Goal: Information Seeking & Learning: Learn about a topic

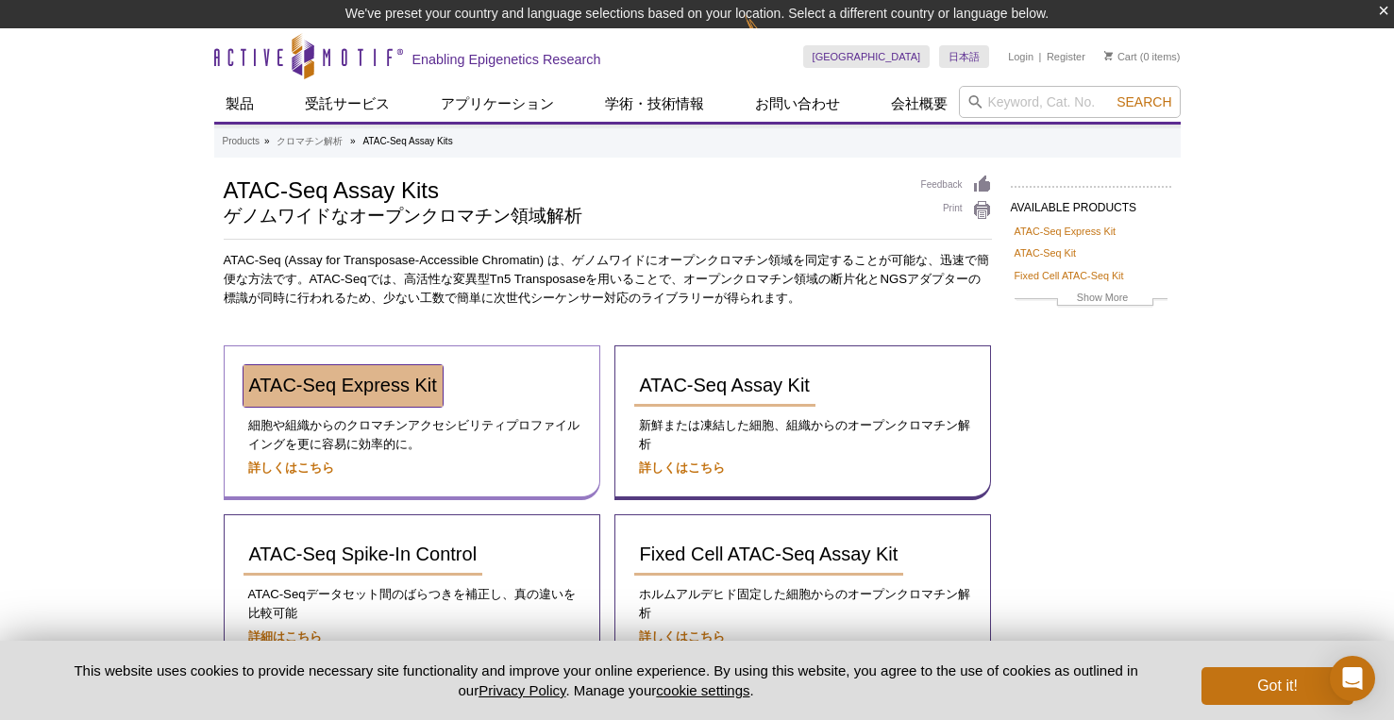
click at [342, 384] on span "ATAC-Seq Express Kit" at bounding box center [343, 385] width 188 height 21
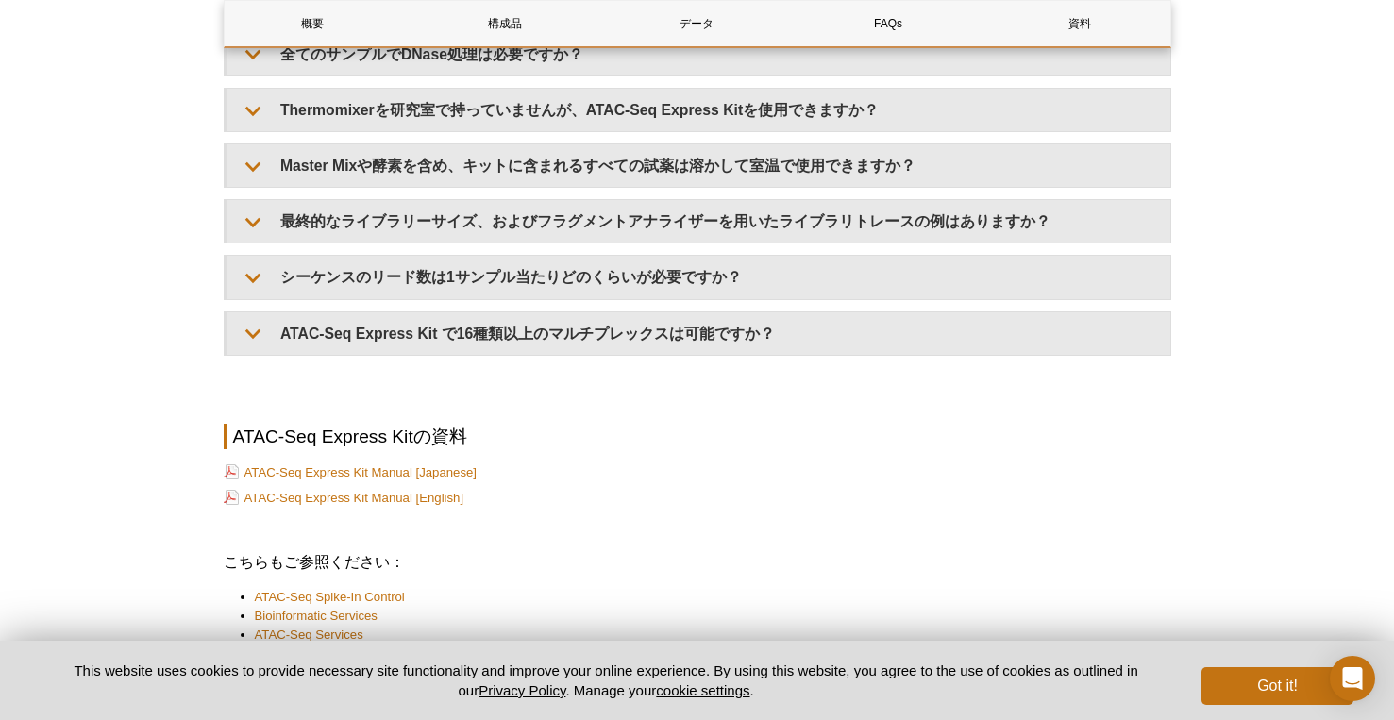
scroll to position [4468, 0]
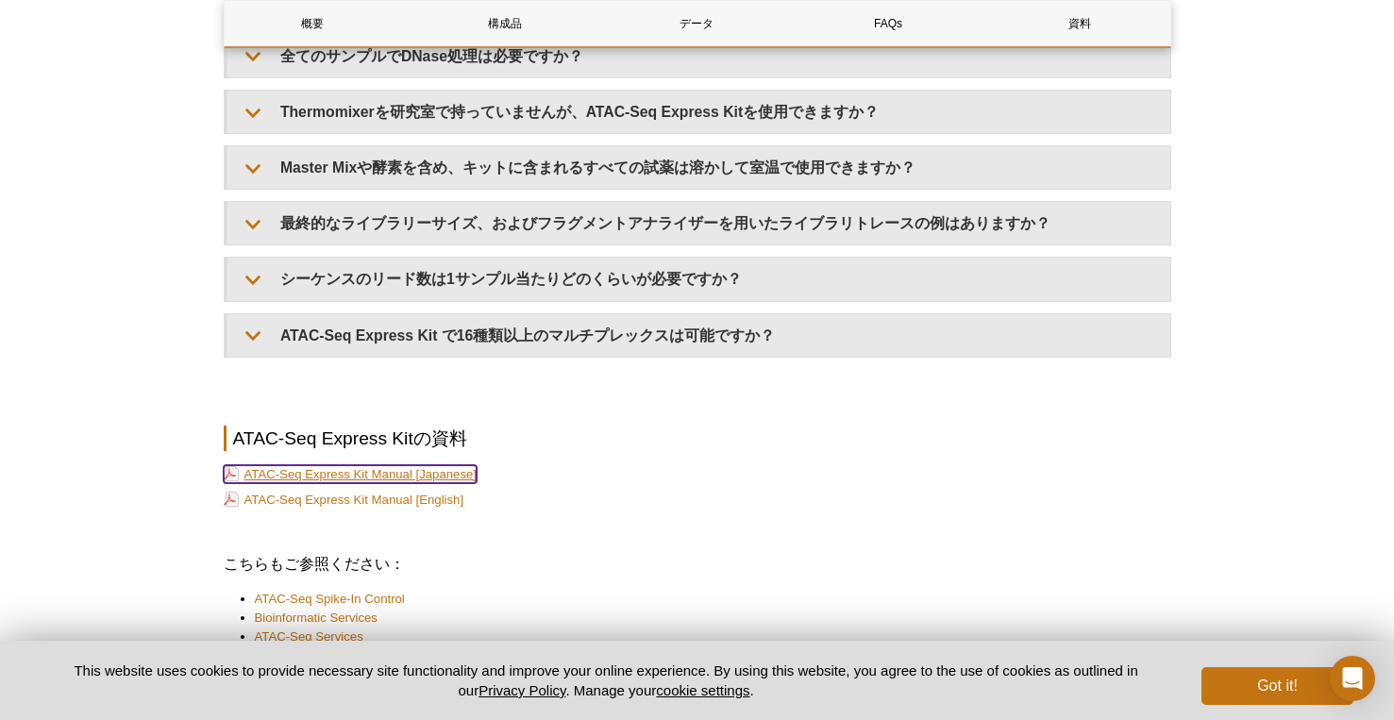
click at [452, 475] on link "ATAC-Seq Express Kit Manual [Japanese]" at bounding box center [351, 474] width 254 height 18
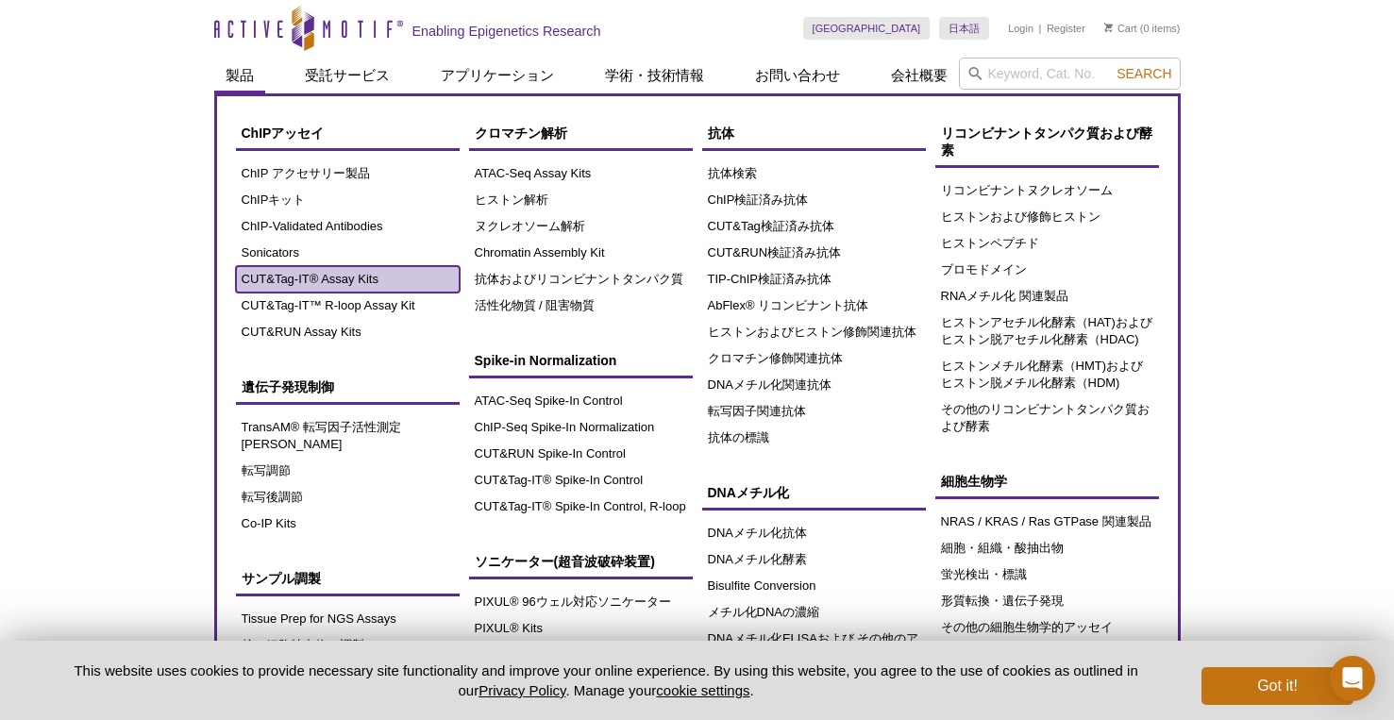
click at [317, 278] on link "CUT&Tag-IT® Assay Kits" at bounding box center [348, 279] width 224 height 26
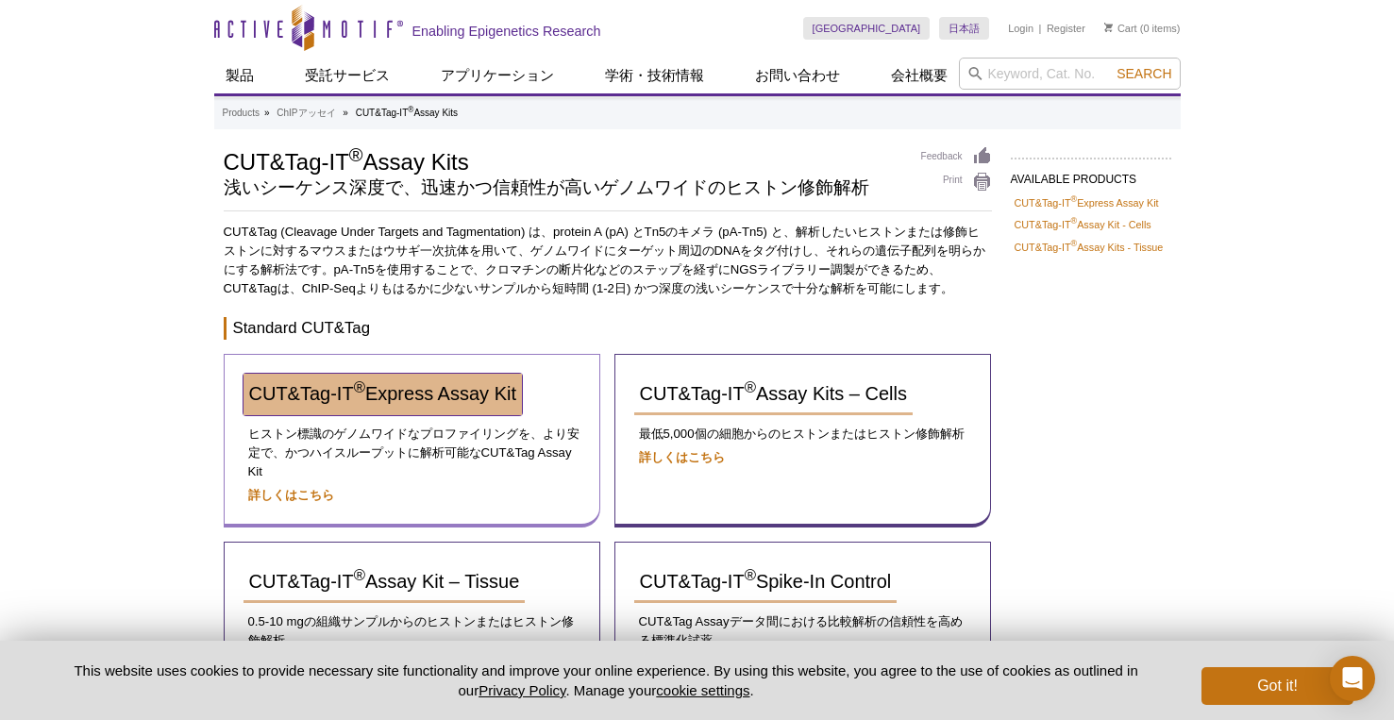
click at [296, 392] on span "CUT&Tag-IT ® Express Assay Kit" at bounding box center [382, 393] width 267 height 21
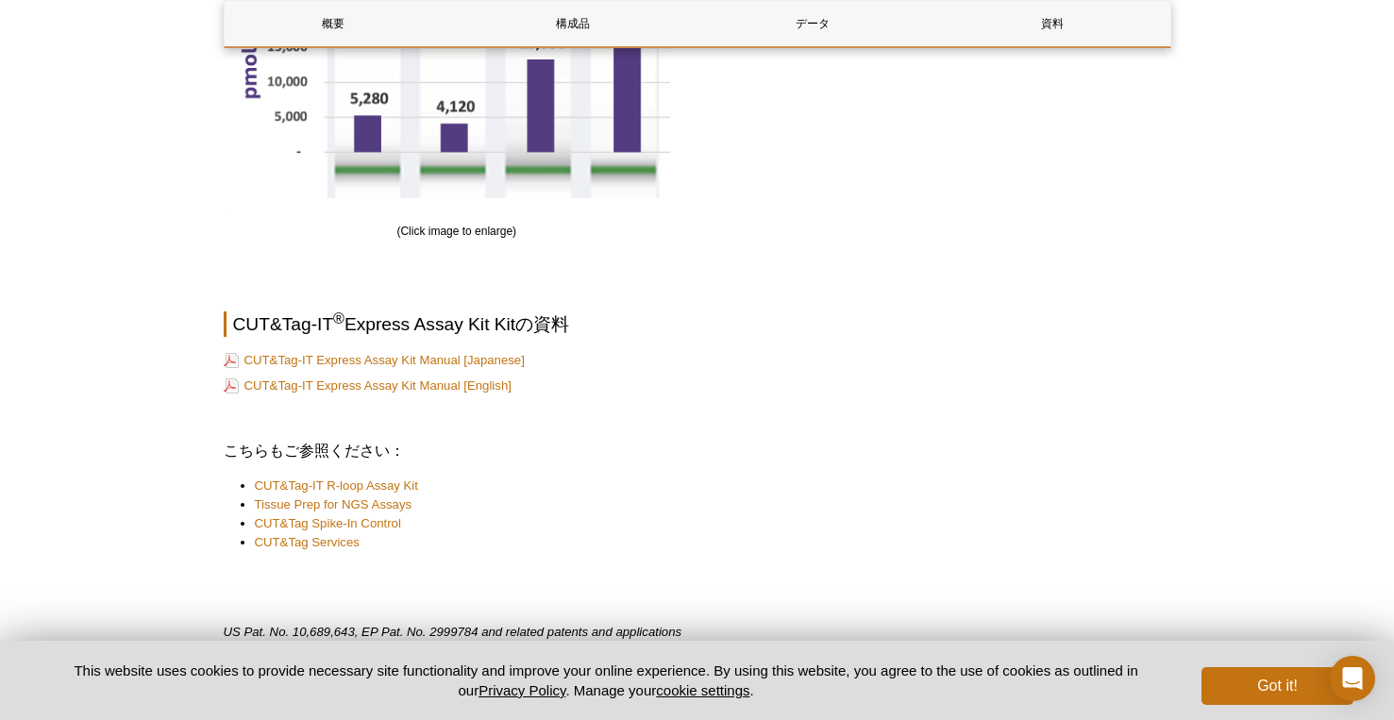
scroll to position [2832, 0]
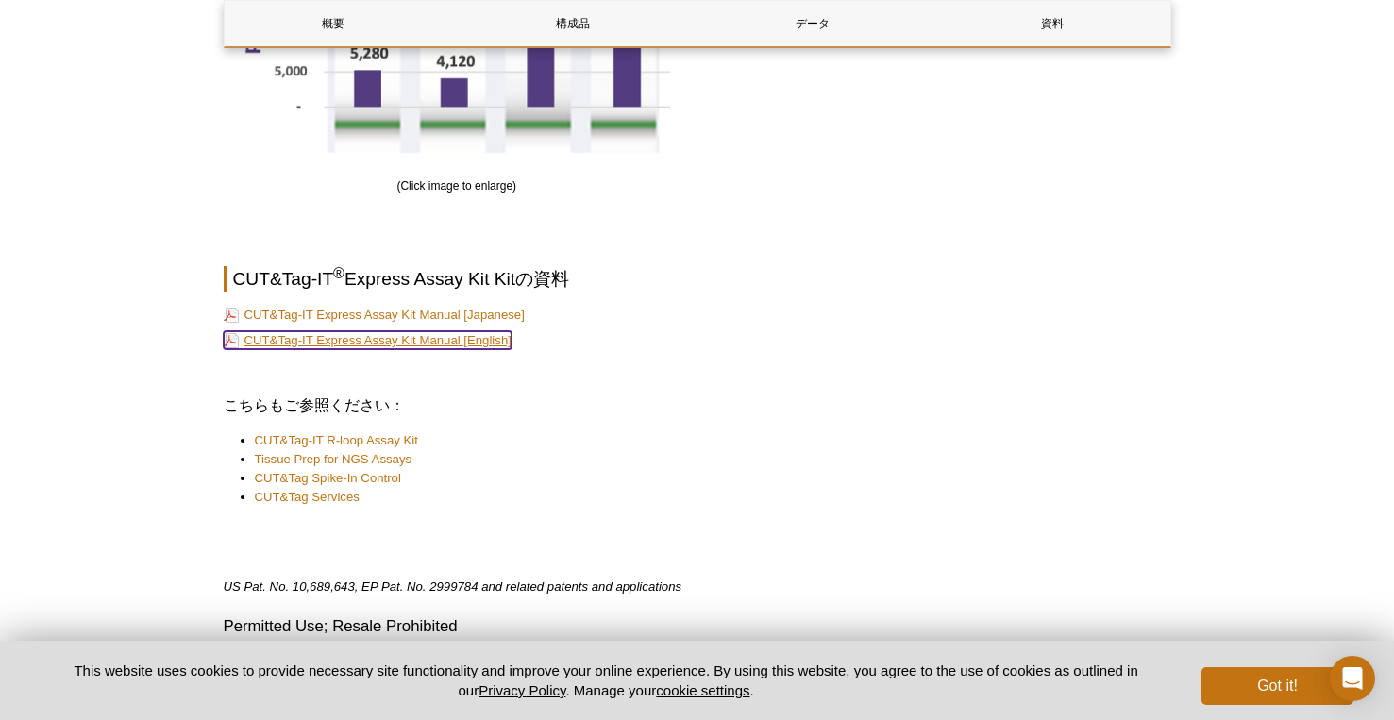
click at [423, 339] on link "CUT&Tag-IT Express Assay Kit Manual [English]" at bounding box center [368, 340] width 288 height 18
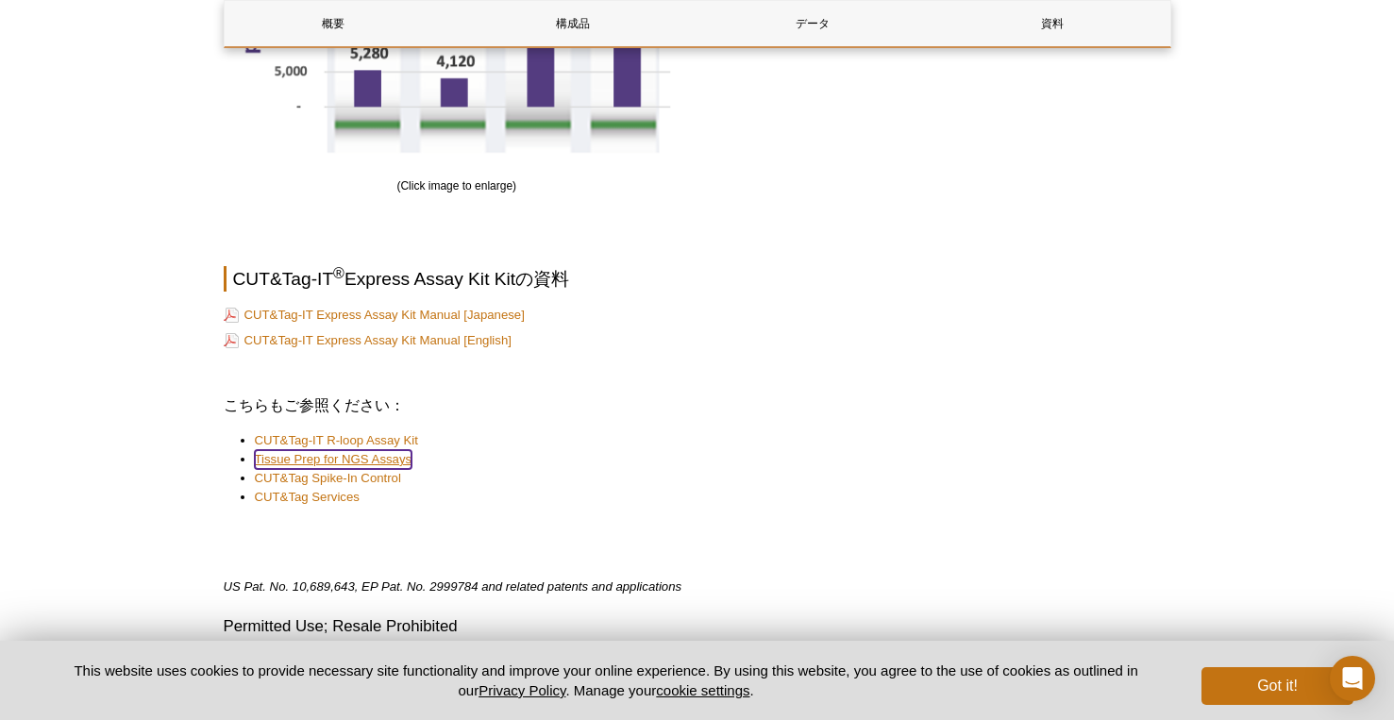
click at [373, 452] on link "Tissue Prep for NGS Assays" at bounding box center [334, 459] width 158 height 19
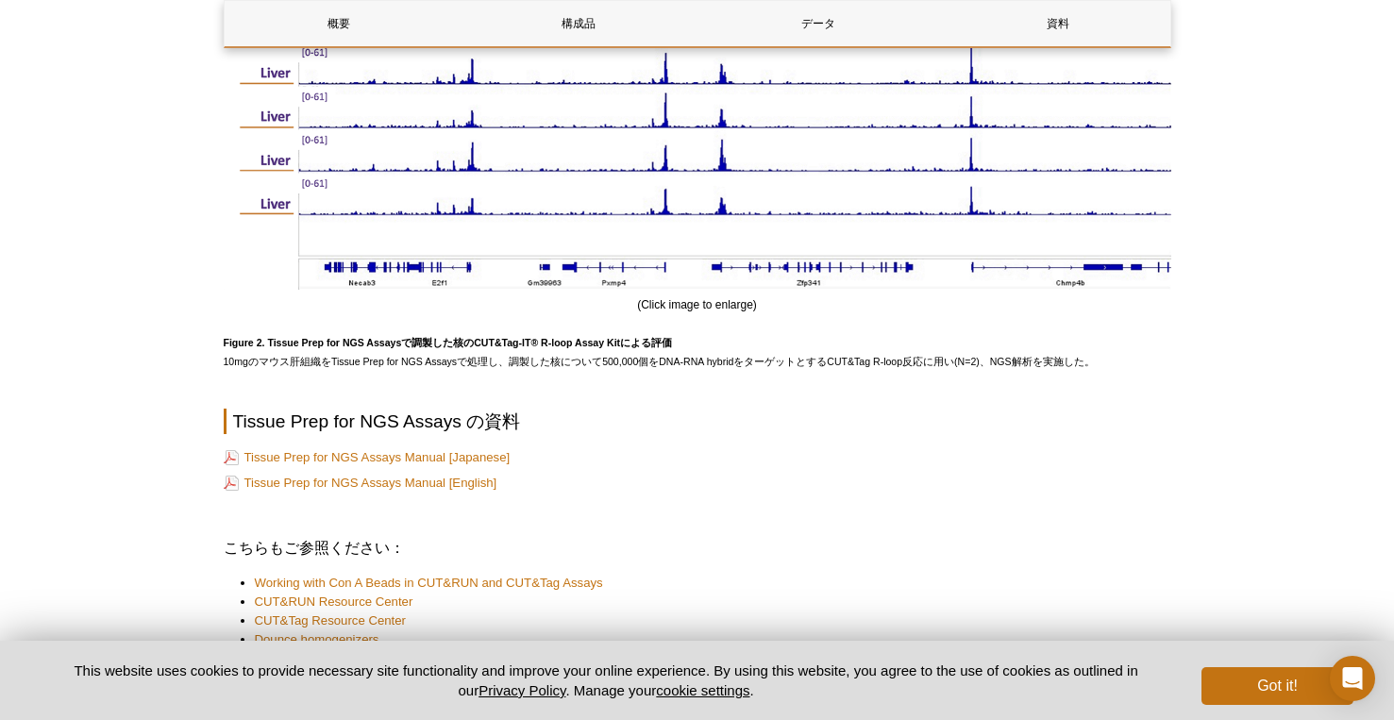
scroll to position [2172, 0]
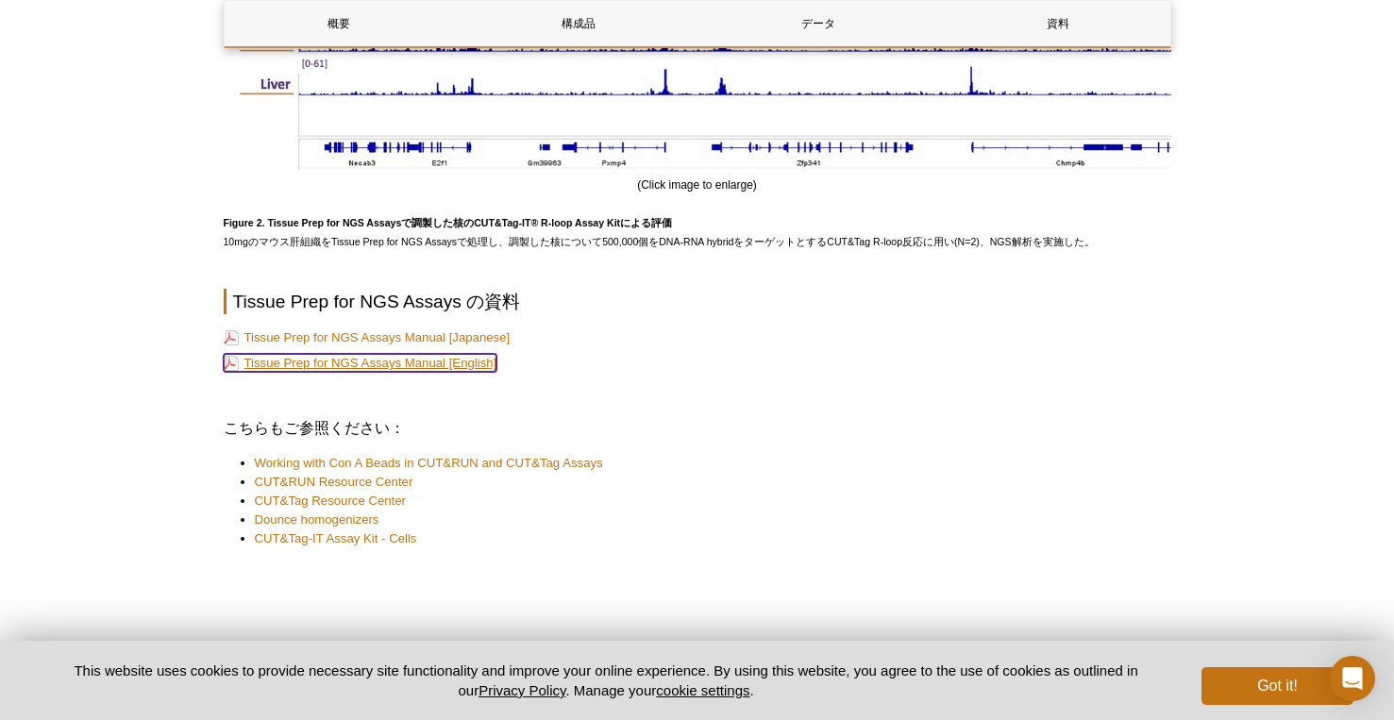
click at [357, 360] on link "Tissue Prep for NGS Assays Manual [English]" at bounding box center [361, 363] width 274 height 18
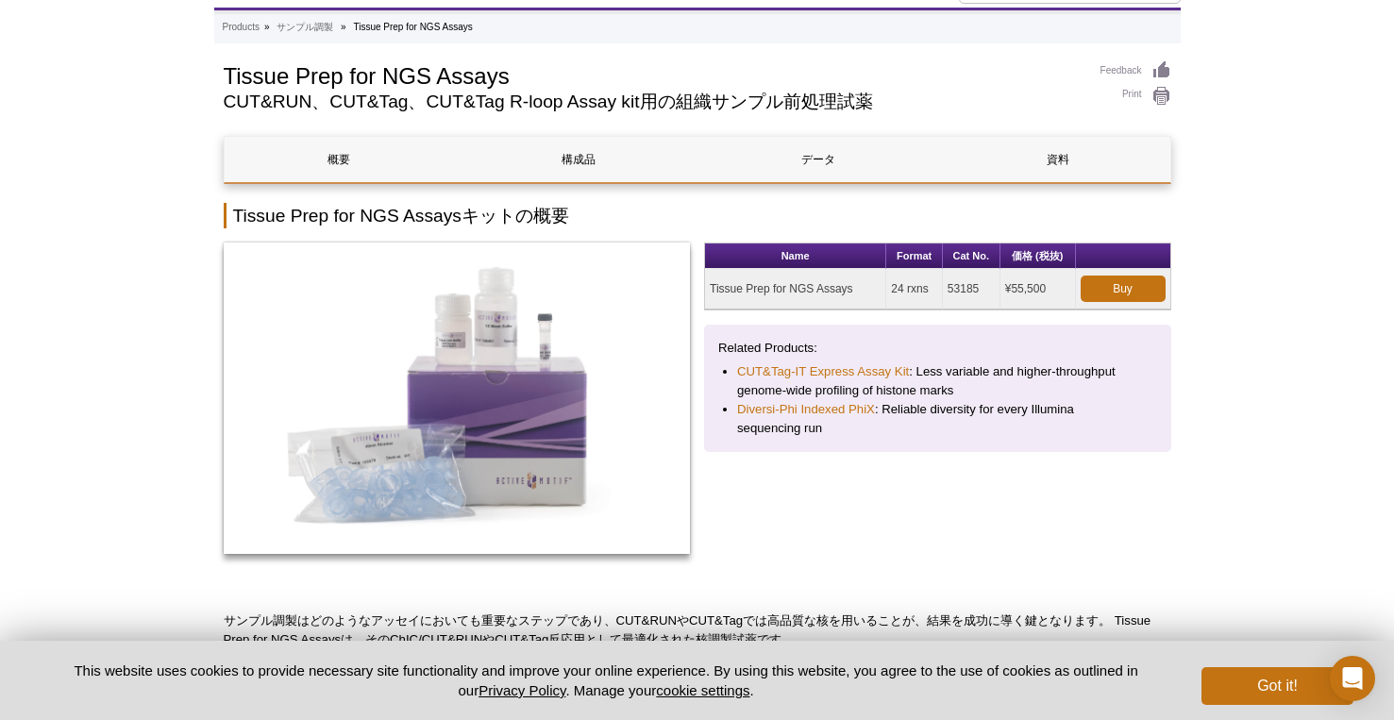
scroll to position [0, 0]
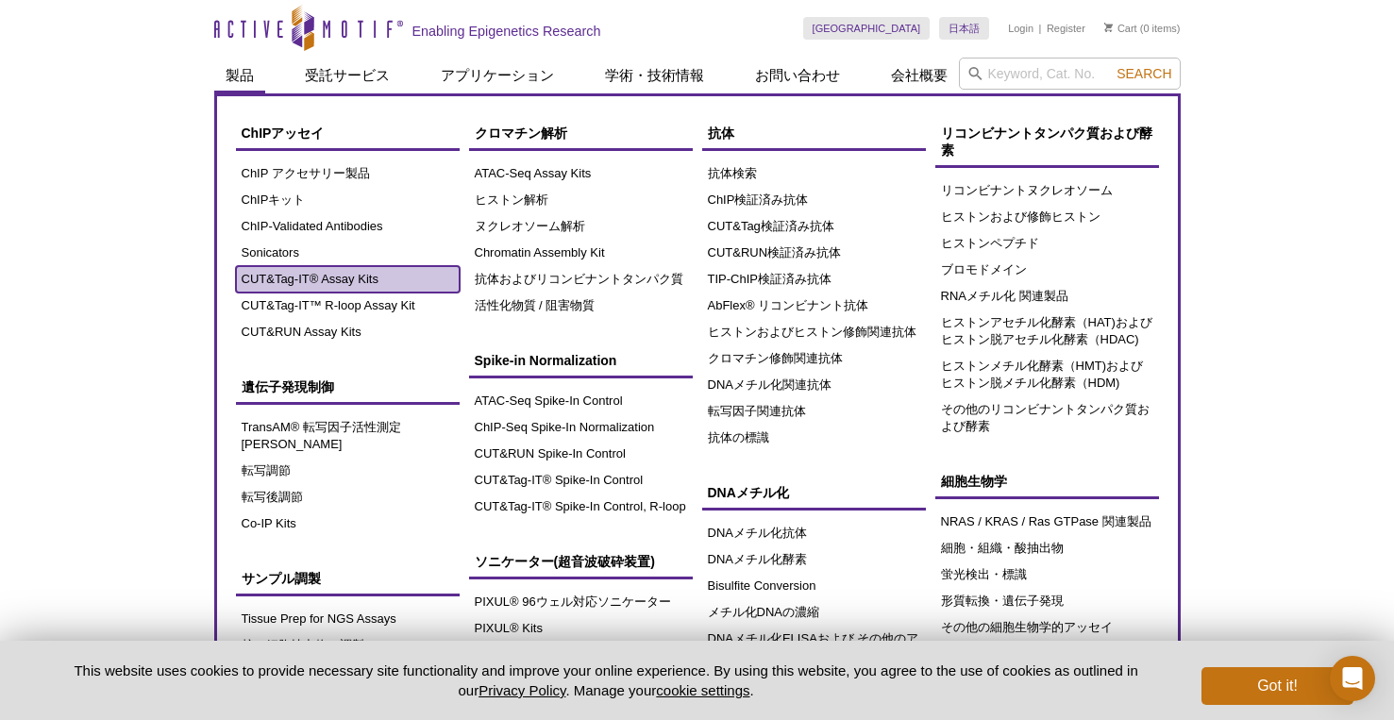
click at [297, 277] on link "CUT&Tag-IT® Assay Kits" at bounding box center [348, 279] width 224 height 26
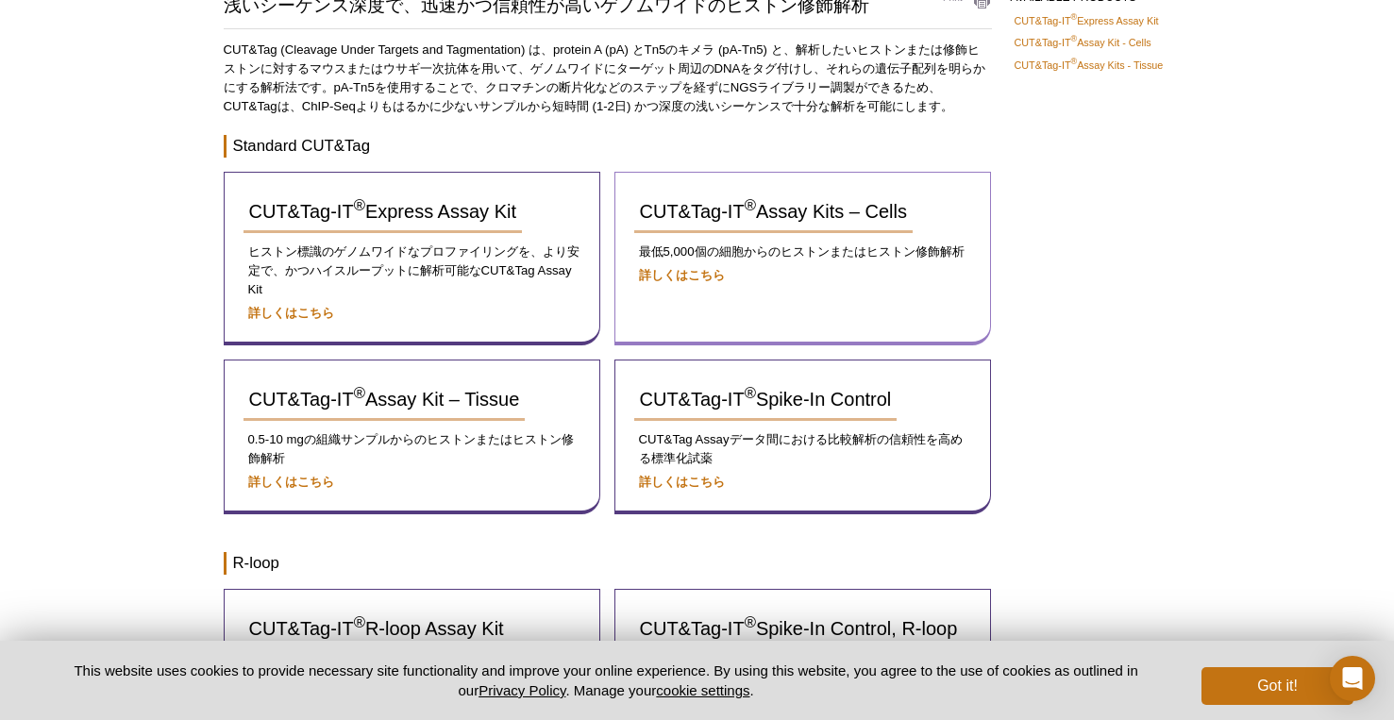
scroll to position [189, 0]
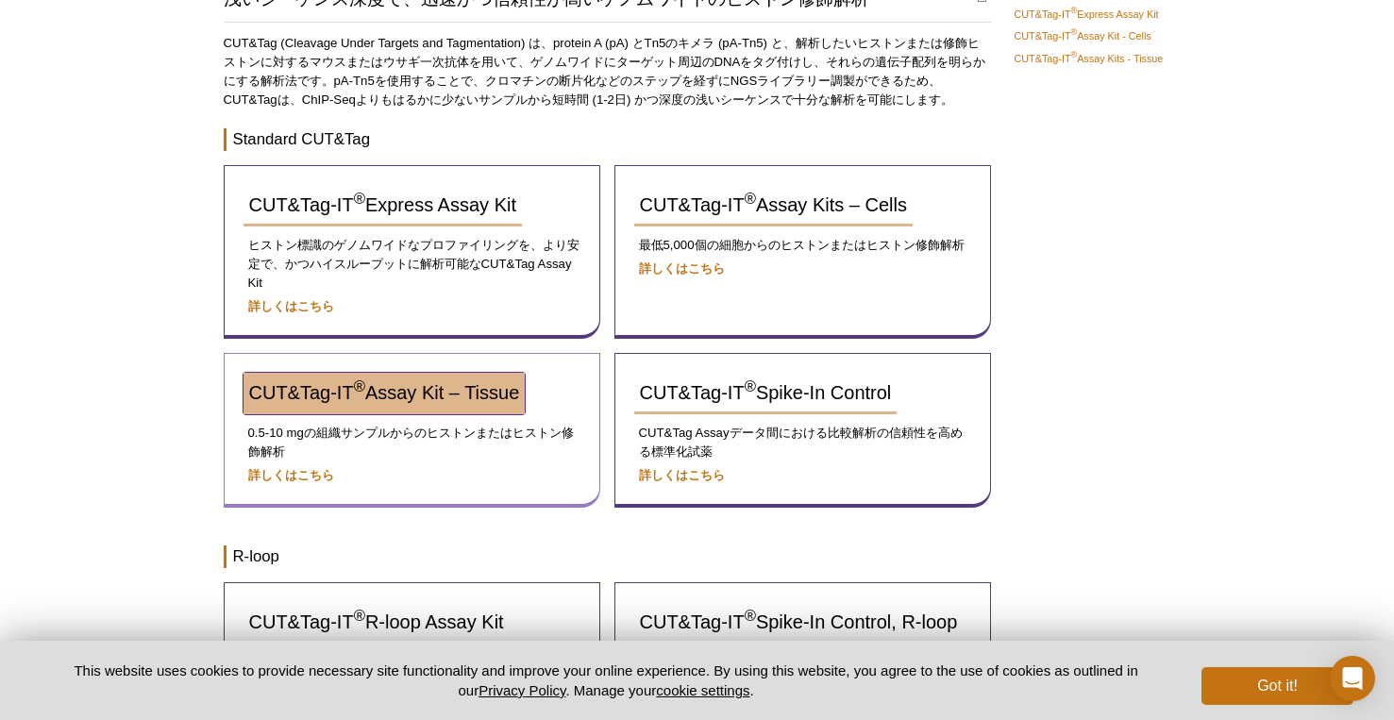
click at [459, 392] on span "CUT&Tag-IT ® Assay Kit – Tissue" at bounding box center [384, 392] width 271 height 21
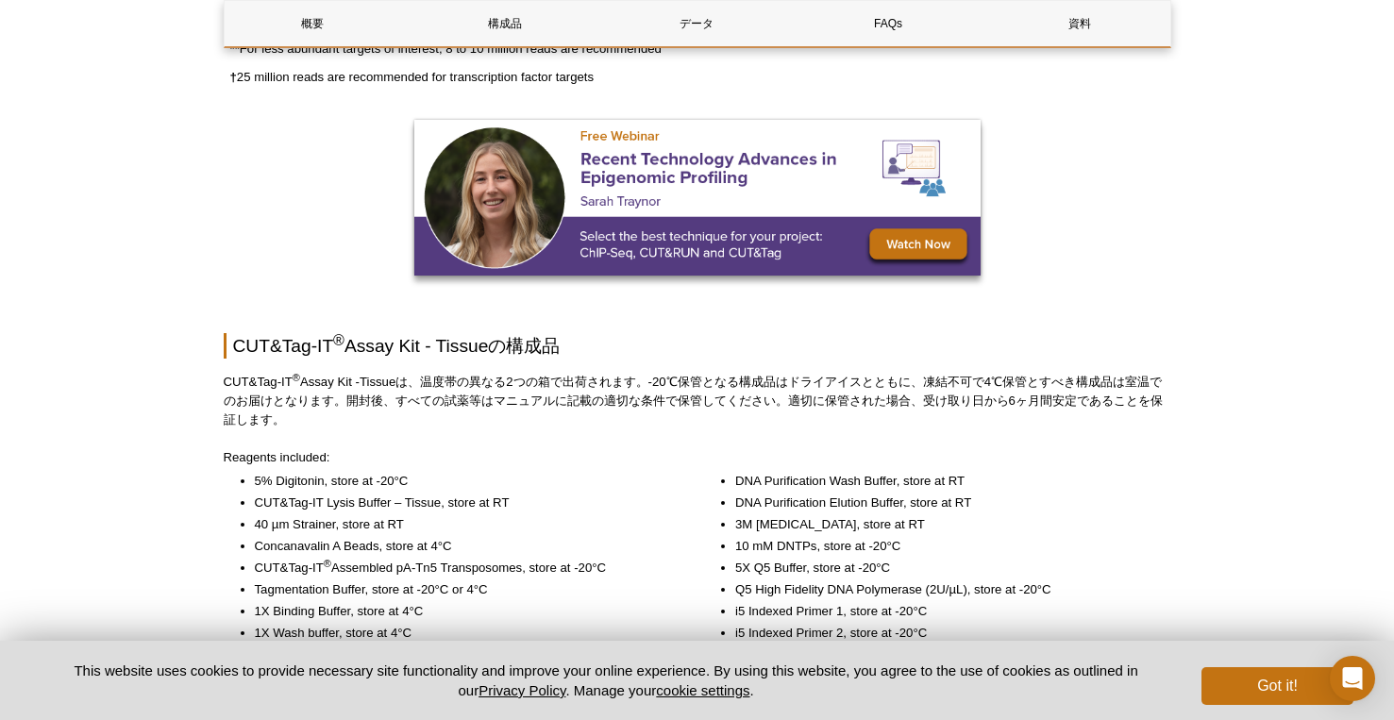
scroll to position [2172, 0]
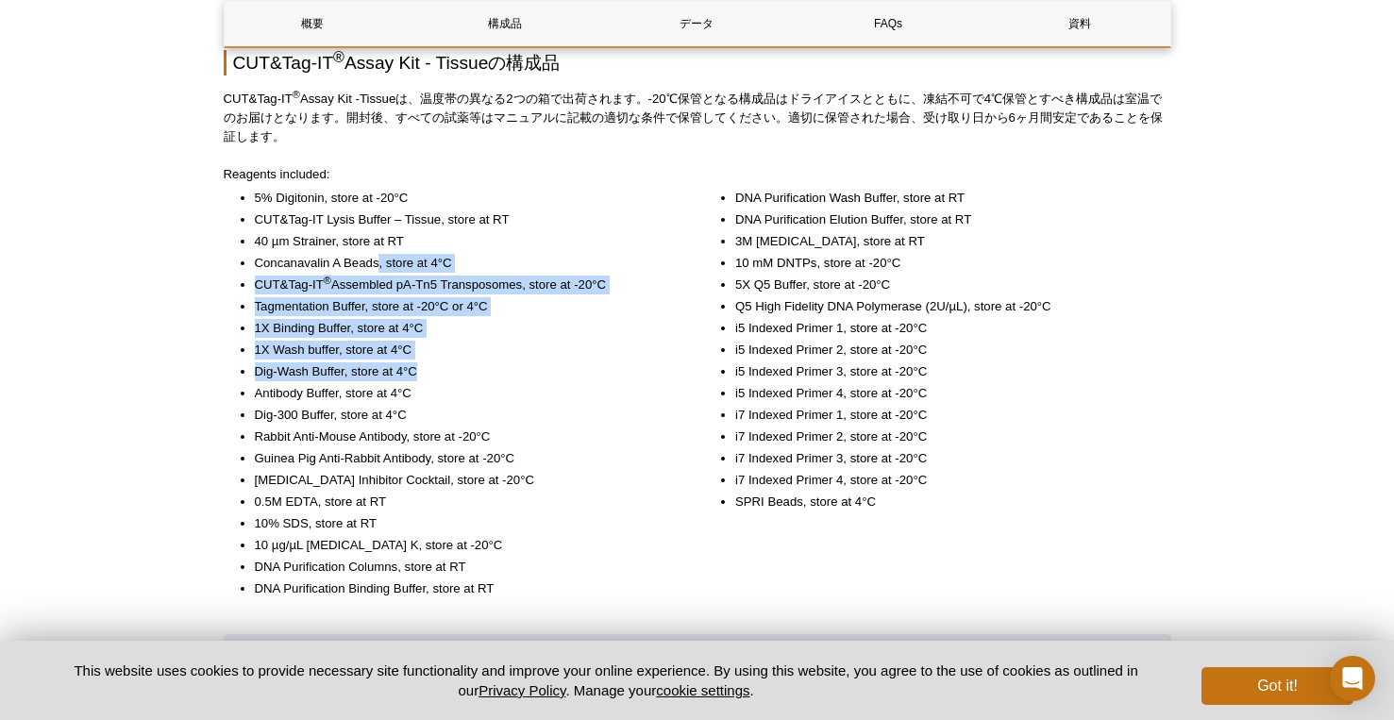
drag, startPoint x: 380, startPoint y: 262, endPoint x: 458, endPoint y: 377, distance: 138.5
click at [458, 377] on ul "5% Digitonin, store at -20°C CUT&Tag-IT Lysis Buffer – Tissue, store at RT 40 µ…" at bounding box center [448, 394] width 448 height 410
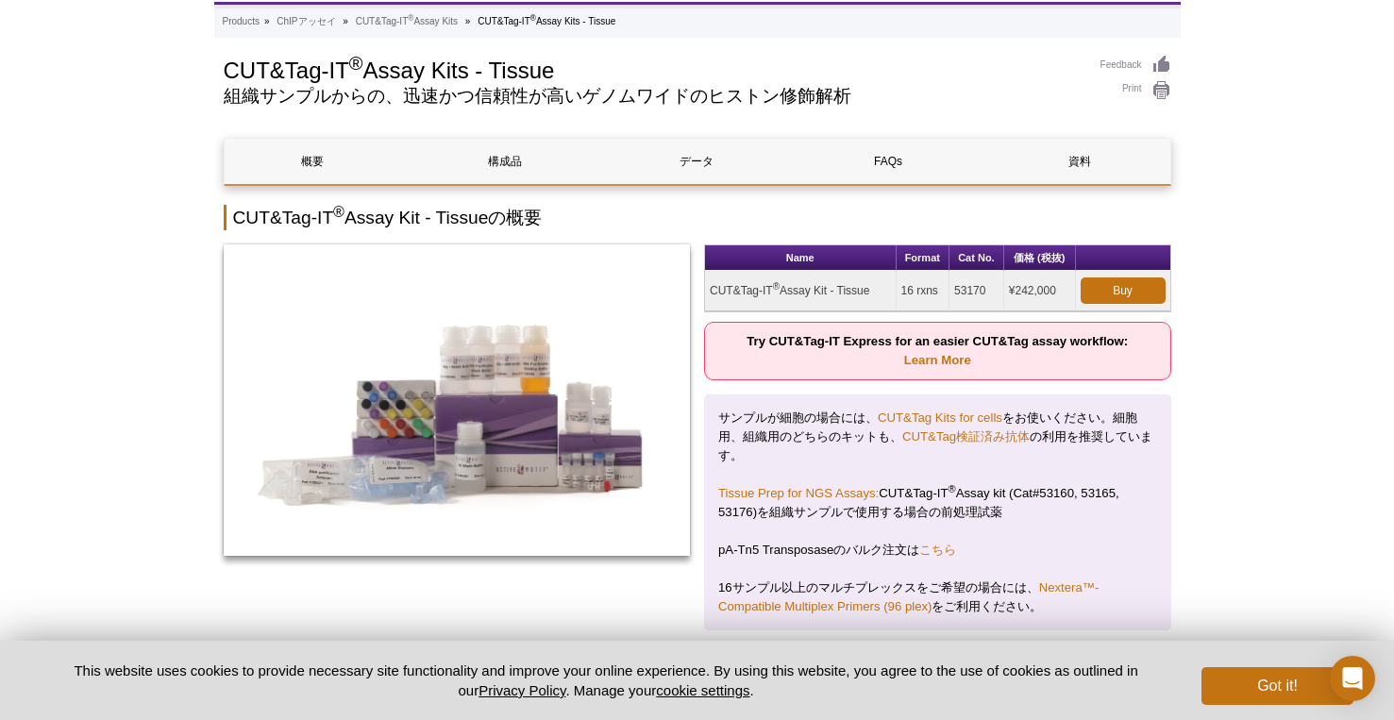
scroll to position [0, 0]
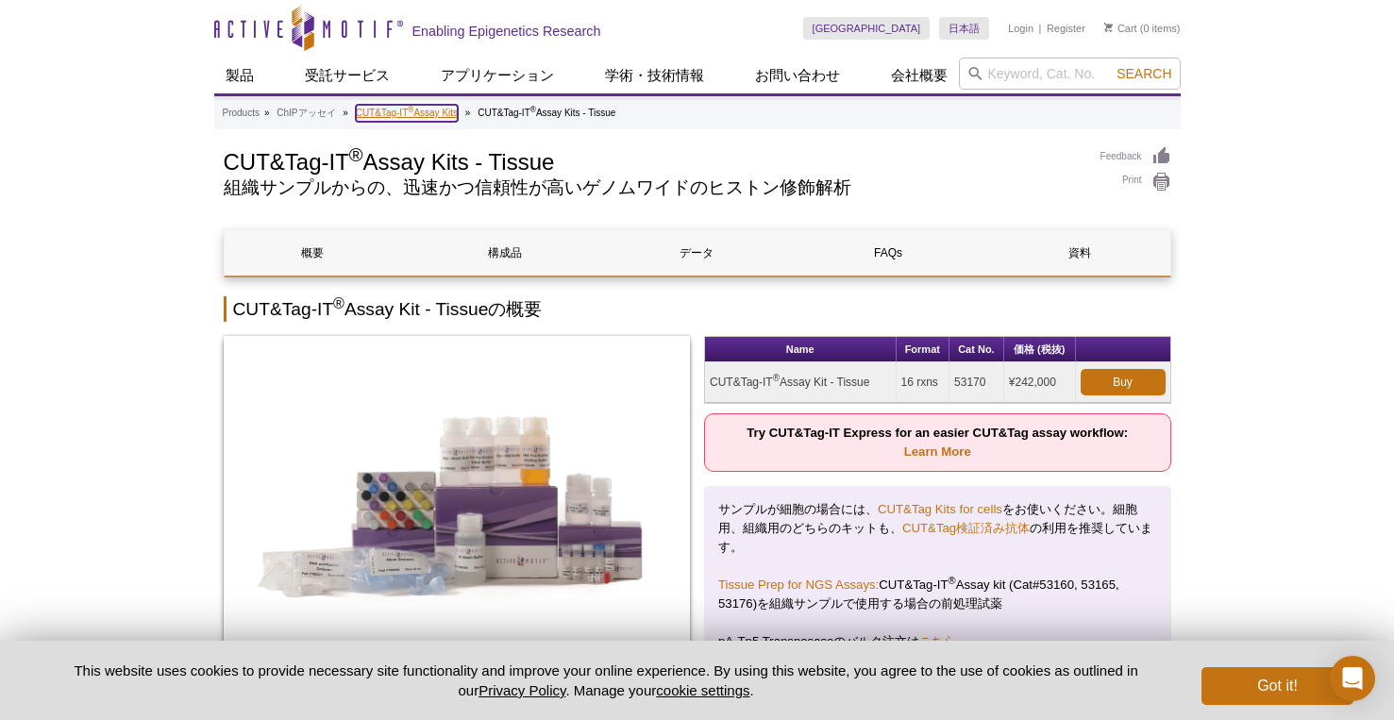
click at [417, 112] on link "CUT&Tag-IT ® Assay Kits" at bounding box center [407, 113] width 102 height 17
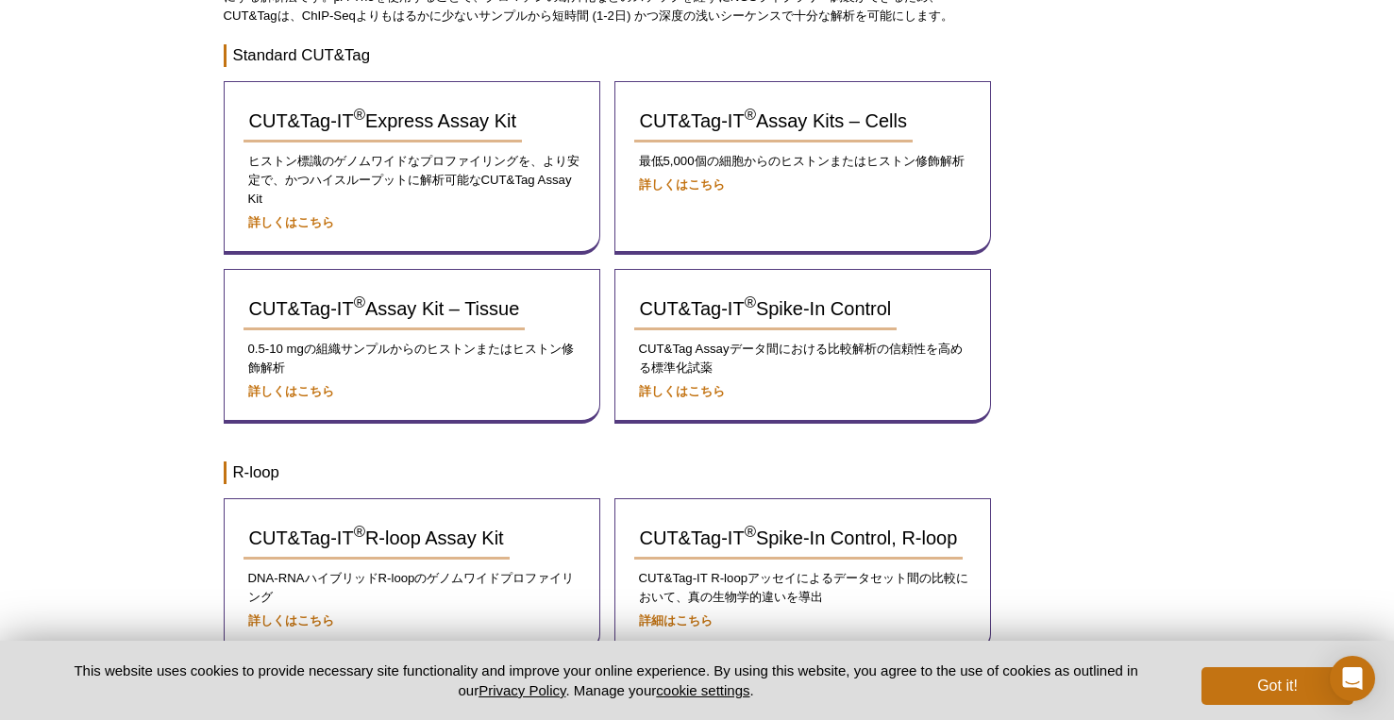
scroll to position [283, 0]
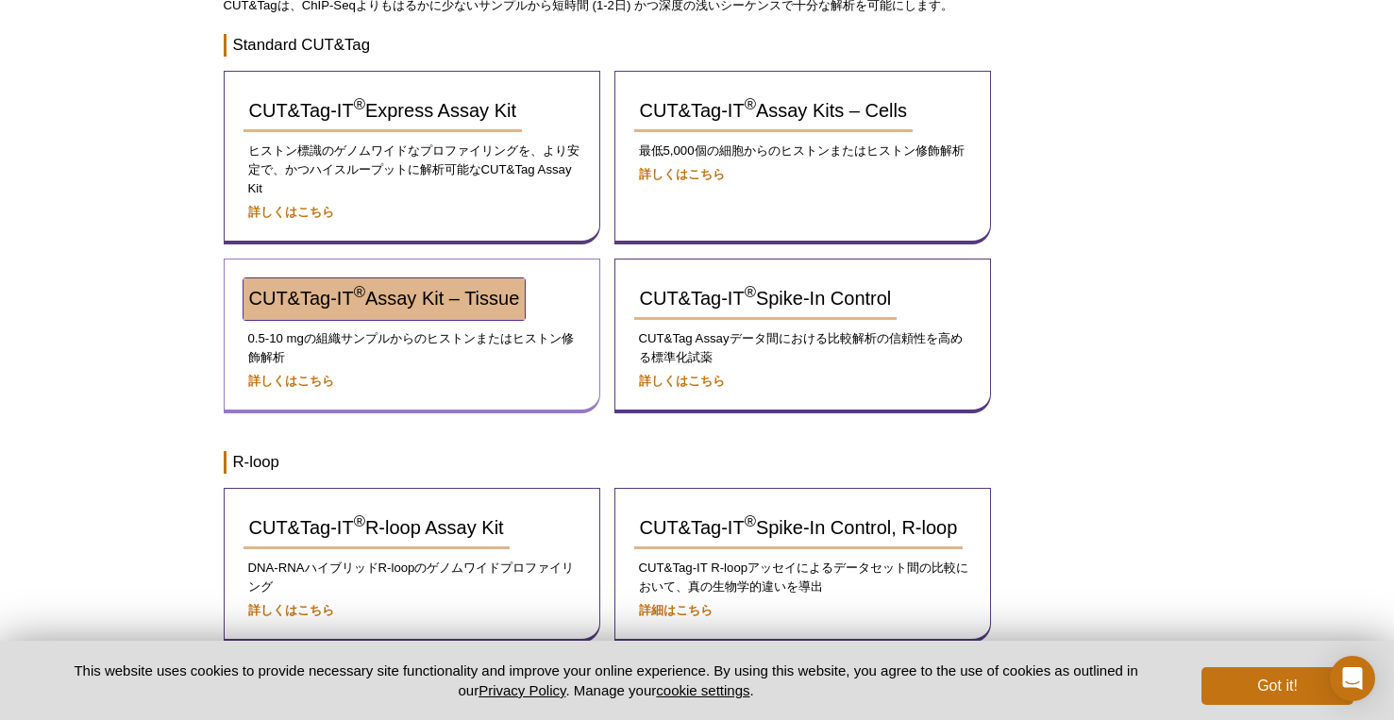
click at [382, 295] on span "CUT&Tag-IT ® Assay Kit – Tissue" at bounding box center [384, 298] width 271 height 21
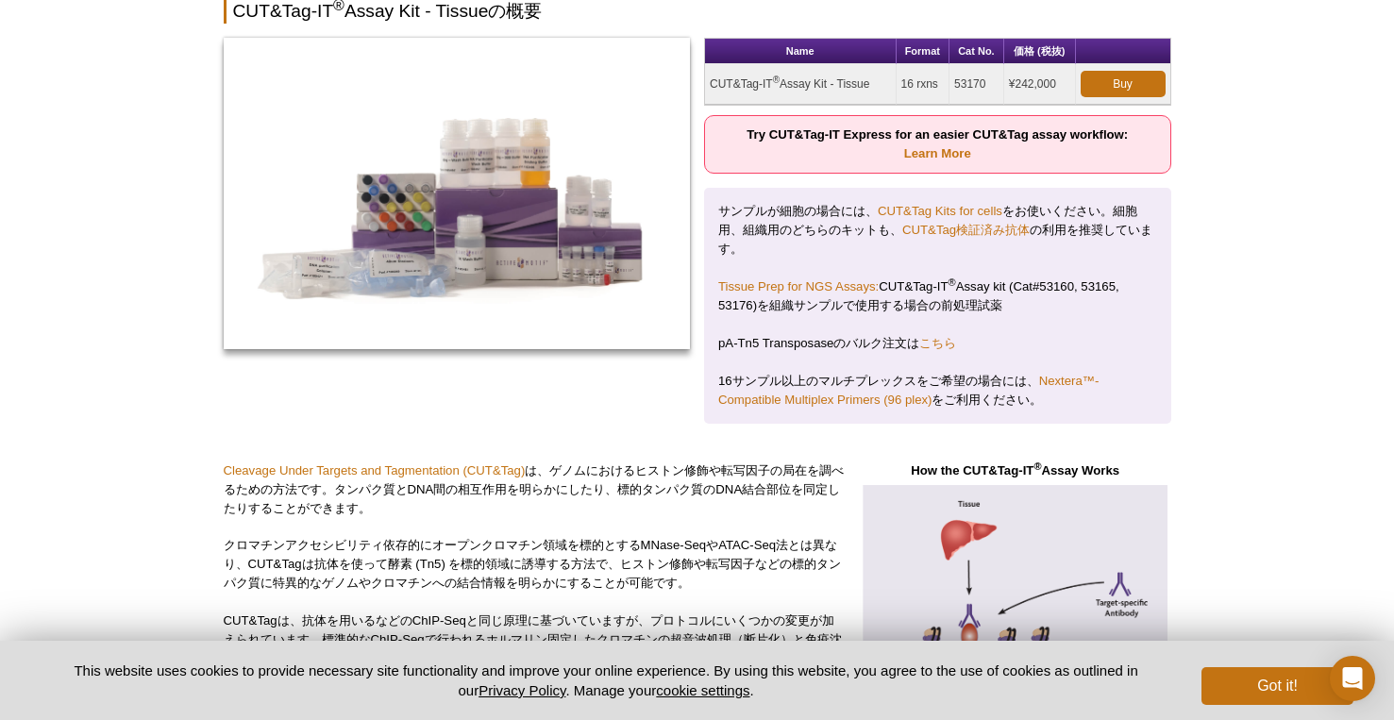
scroll to position [189, 0]
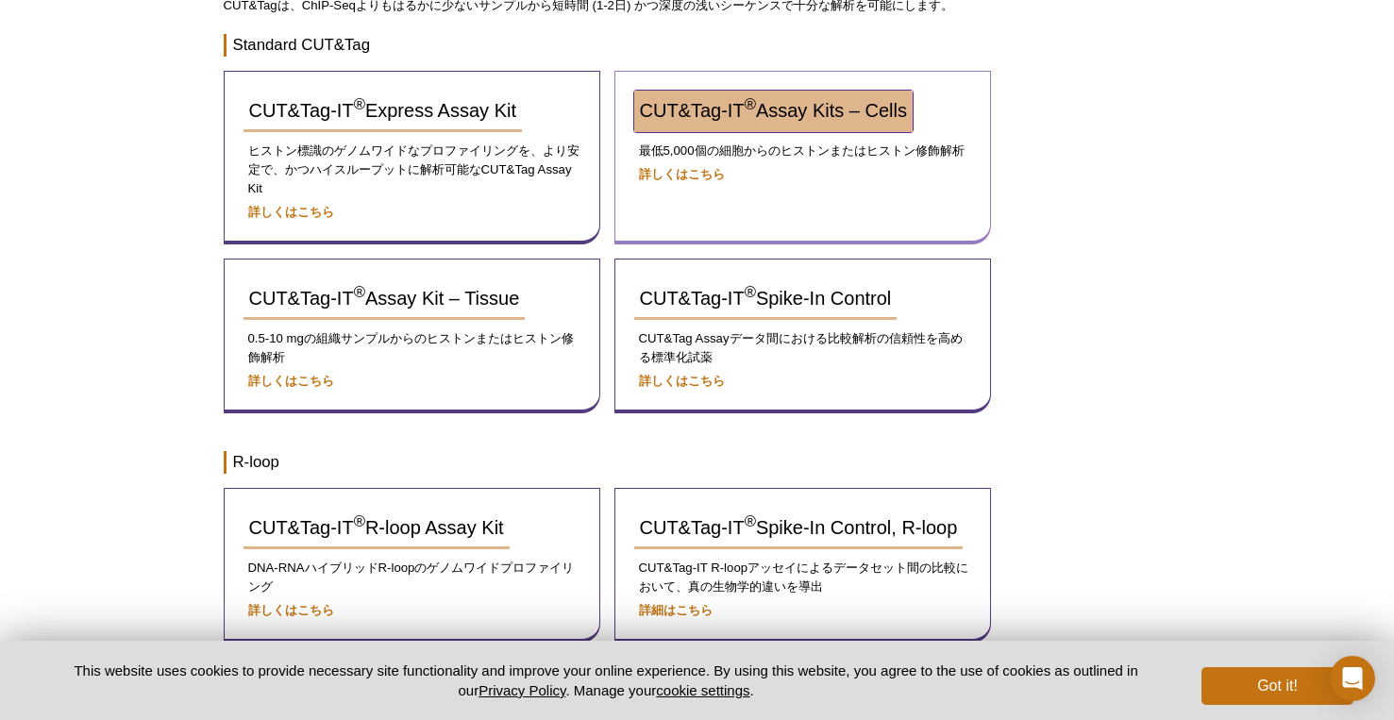
click at [817, 110] on span "CUT&Tag-IT ® Assay Kits – Cells" at bounding box center [773, 110] width 267 height 21
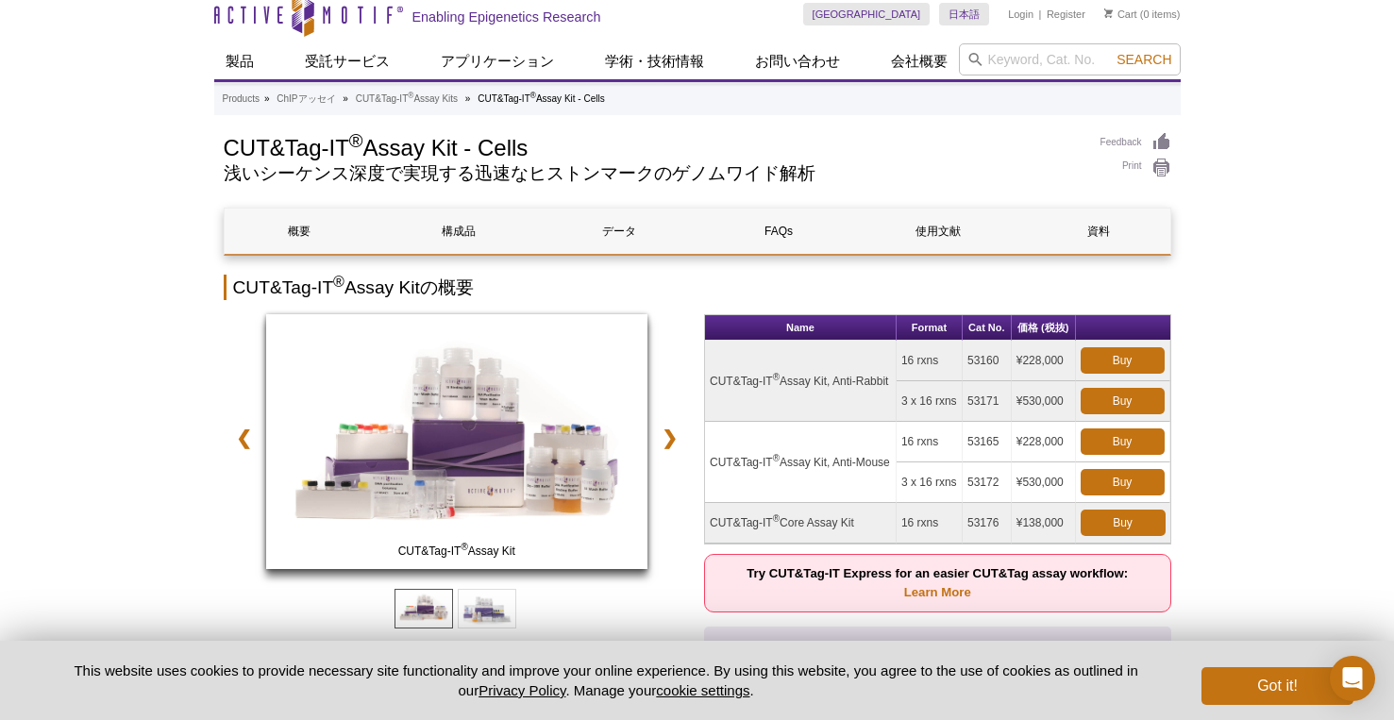
scroll to position [94, 0]
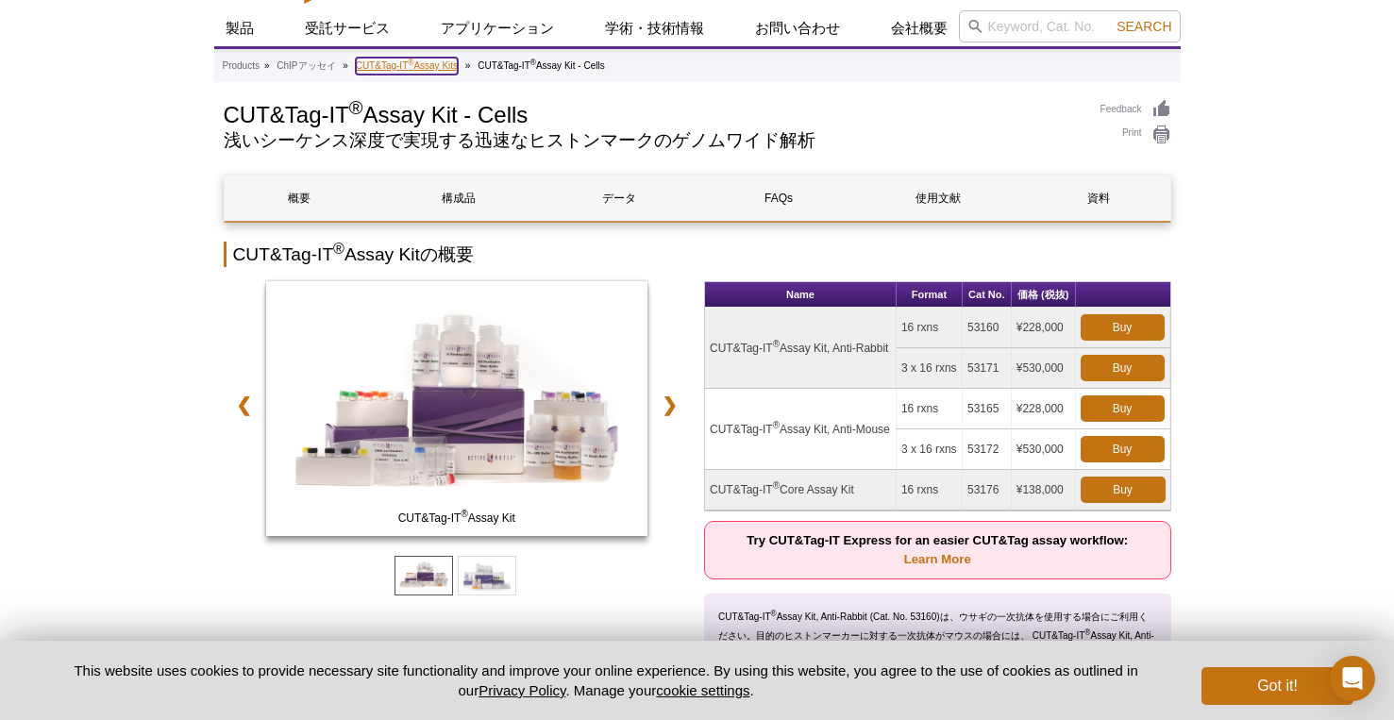
click at [452, 67] on link "CUT&Tag-IT ® Assay Kits" at bounding box center [407, 66] width 102 height 17
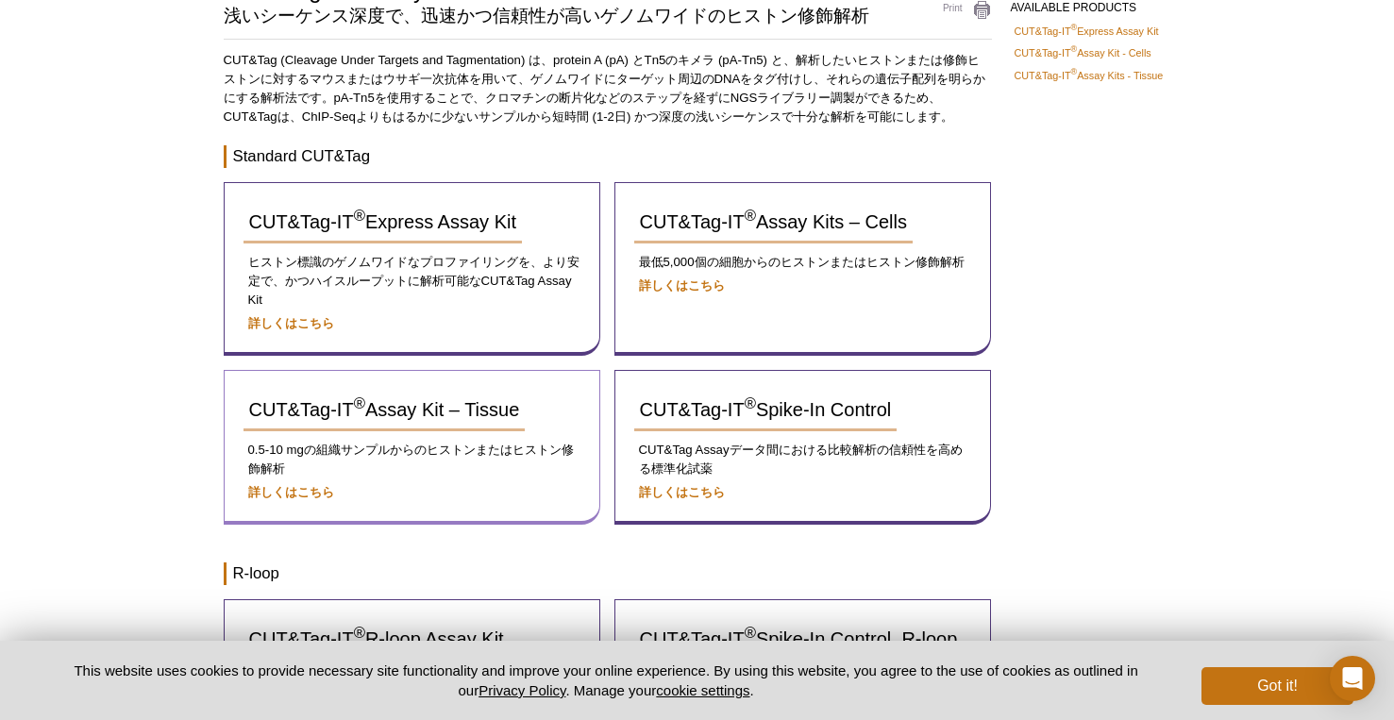
scroll to position [189, 0]
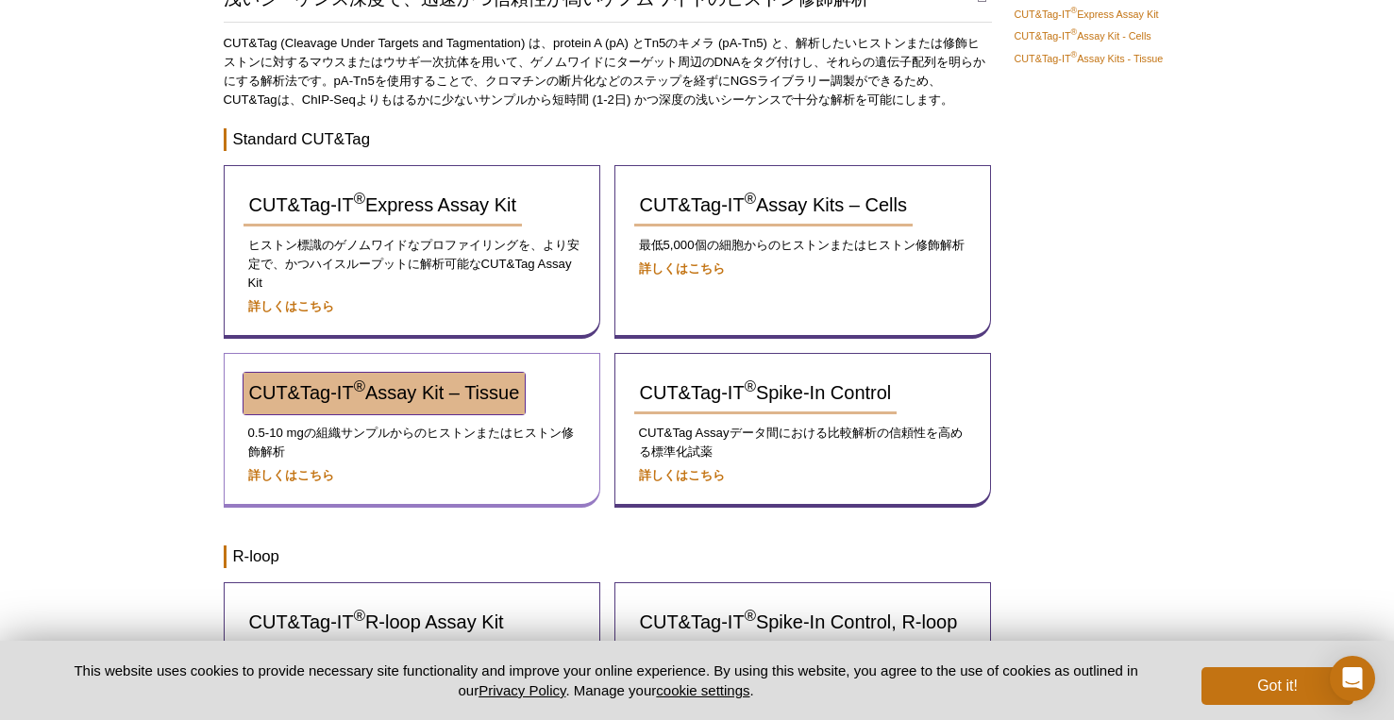
click at [428, 388] on span "CUT&Tag-IT ® Assay Kit – Tissue" at bounding box center [384, 392] width 271 height 21
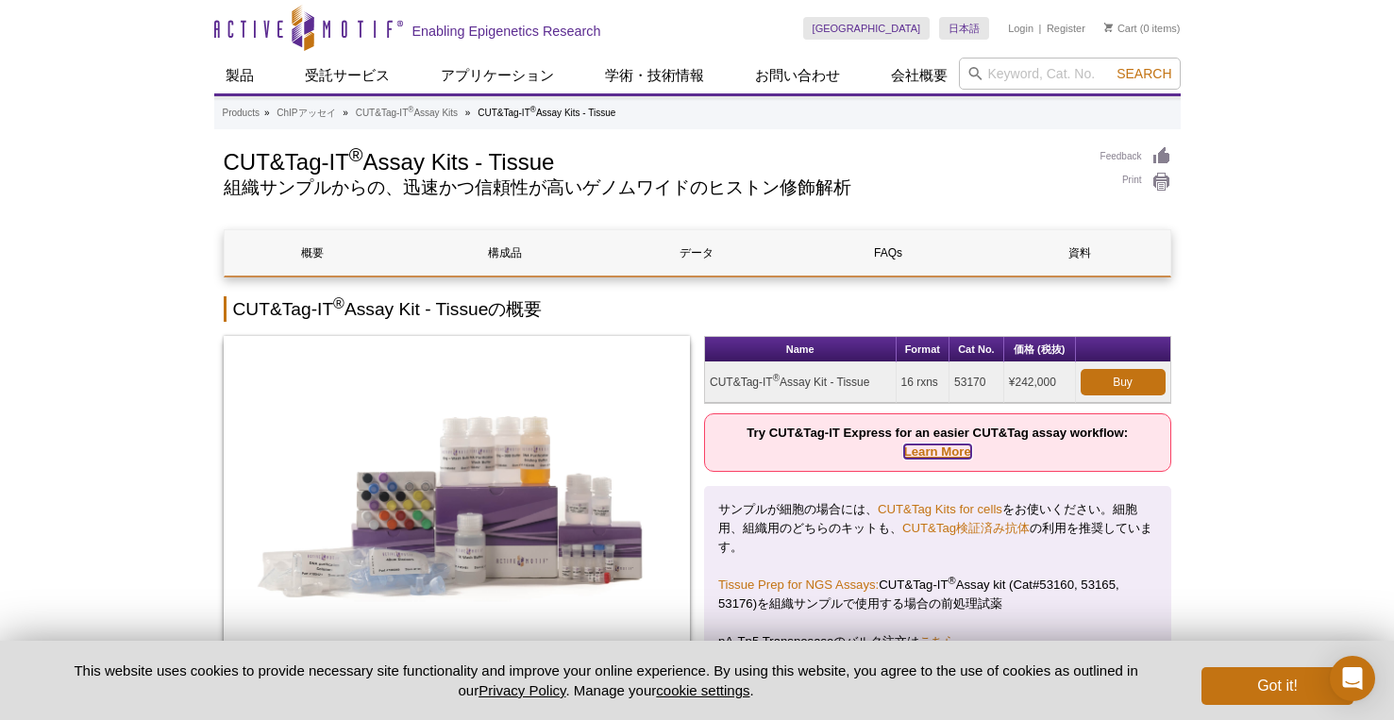
click at [955, 456] on link "Learn More" at bounding box center [937, 452] width 67 height 14
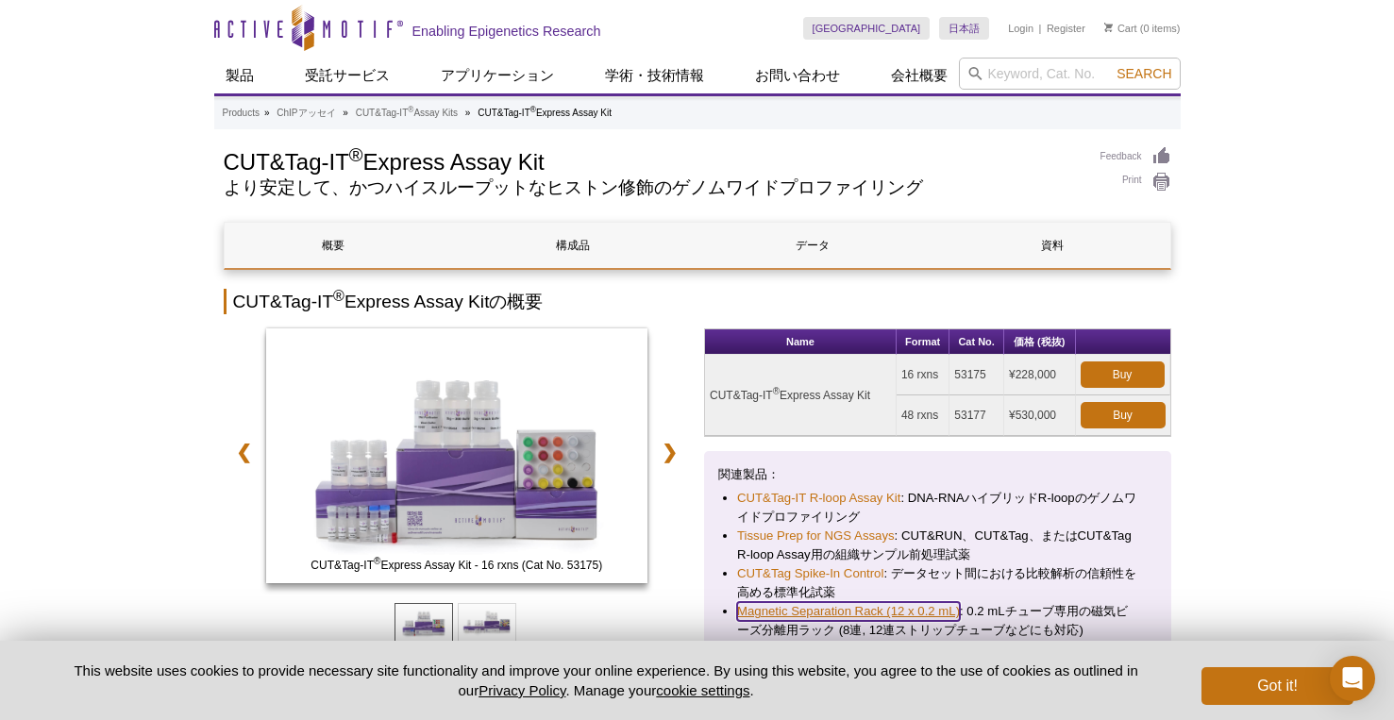
click at [892, 609] on link "Magnetic Separation Rack (12 x 0.2 mL)" at bounding box center [848, 611] width 223 height 19
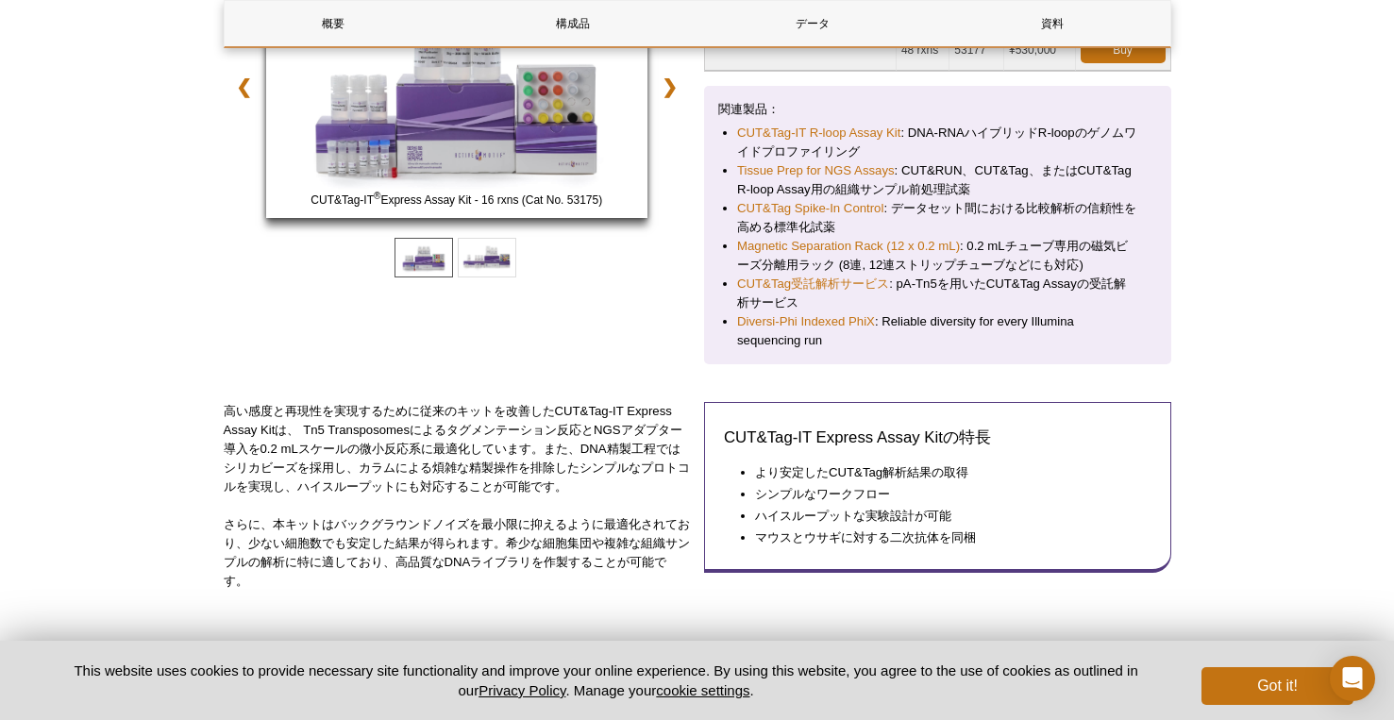
scroll to position [378, 0]
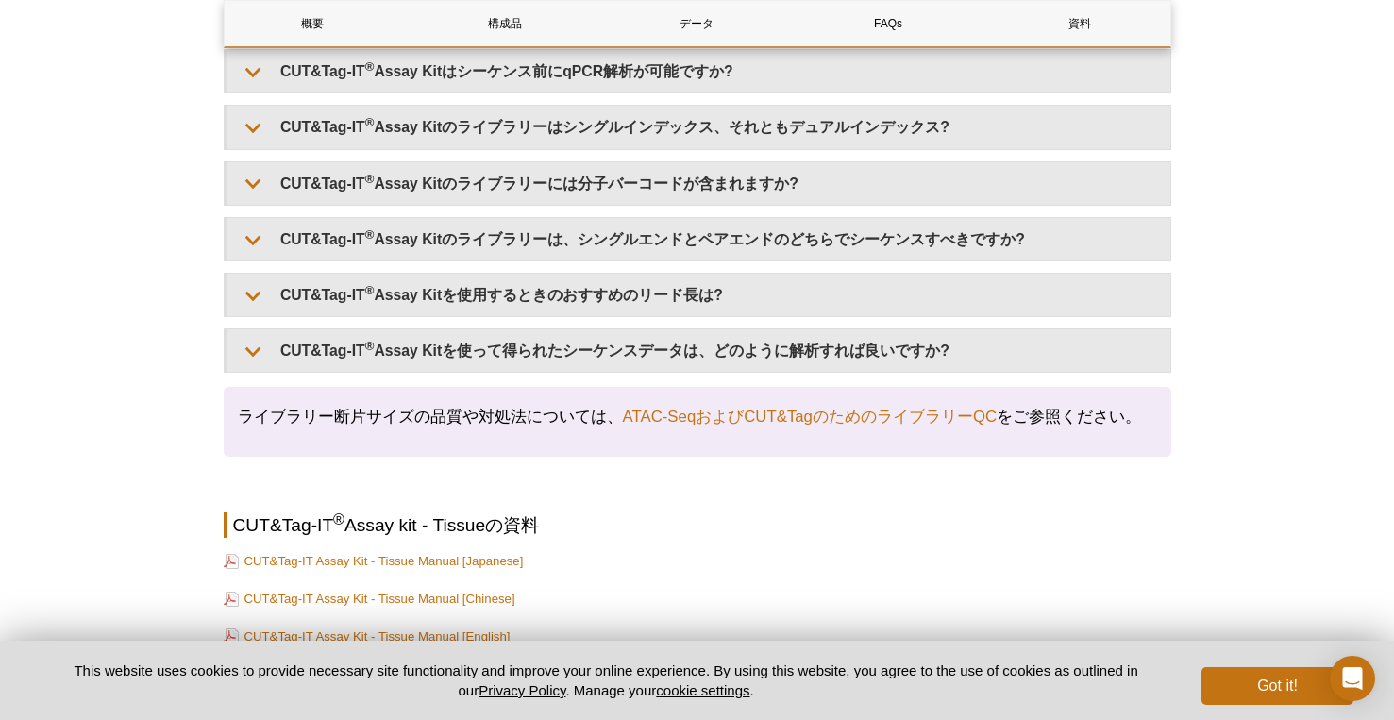
scroll to position [5382, 0]
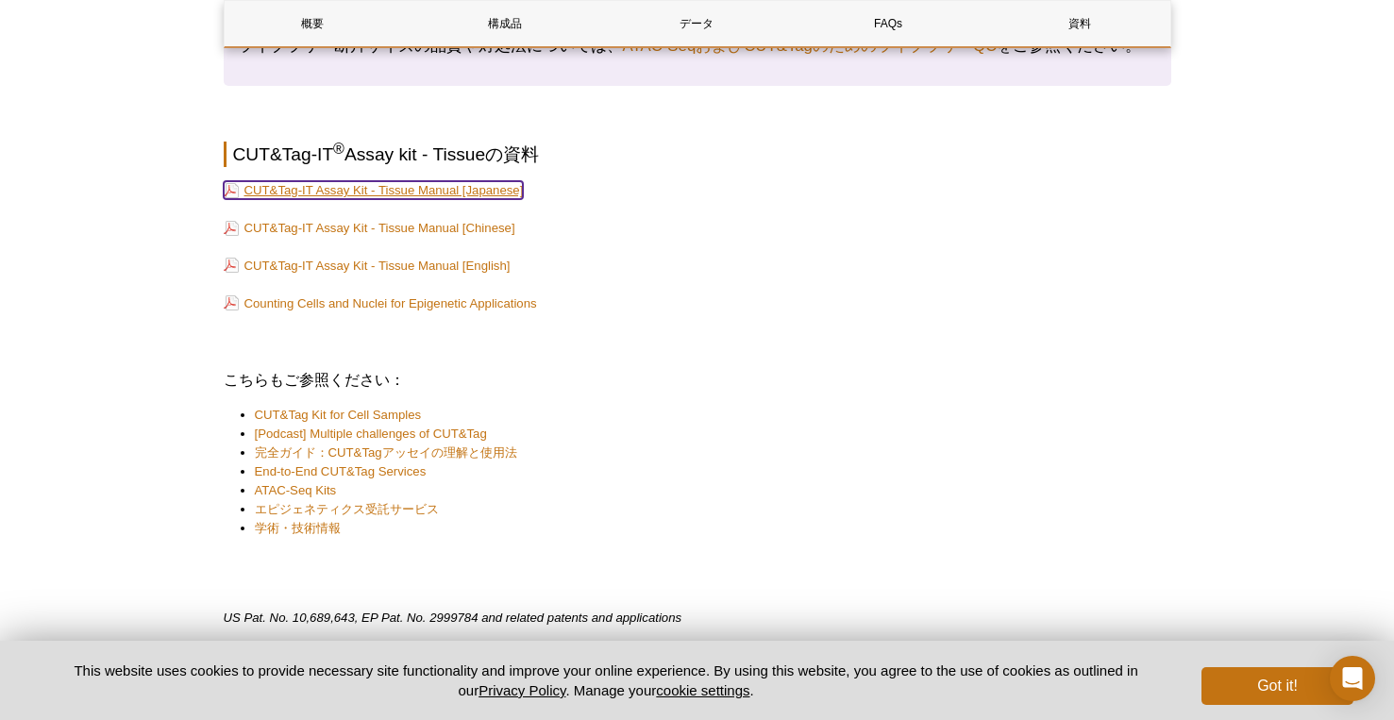
click at [452, 187] on link "CUT&Tag-IT Assay Kit - Tissue Manual [Japanese]" at bounding box center [374, 190] width 300 height 18
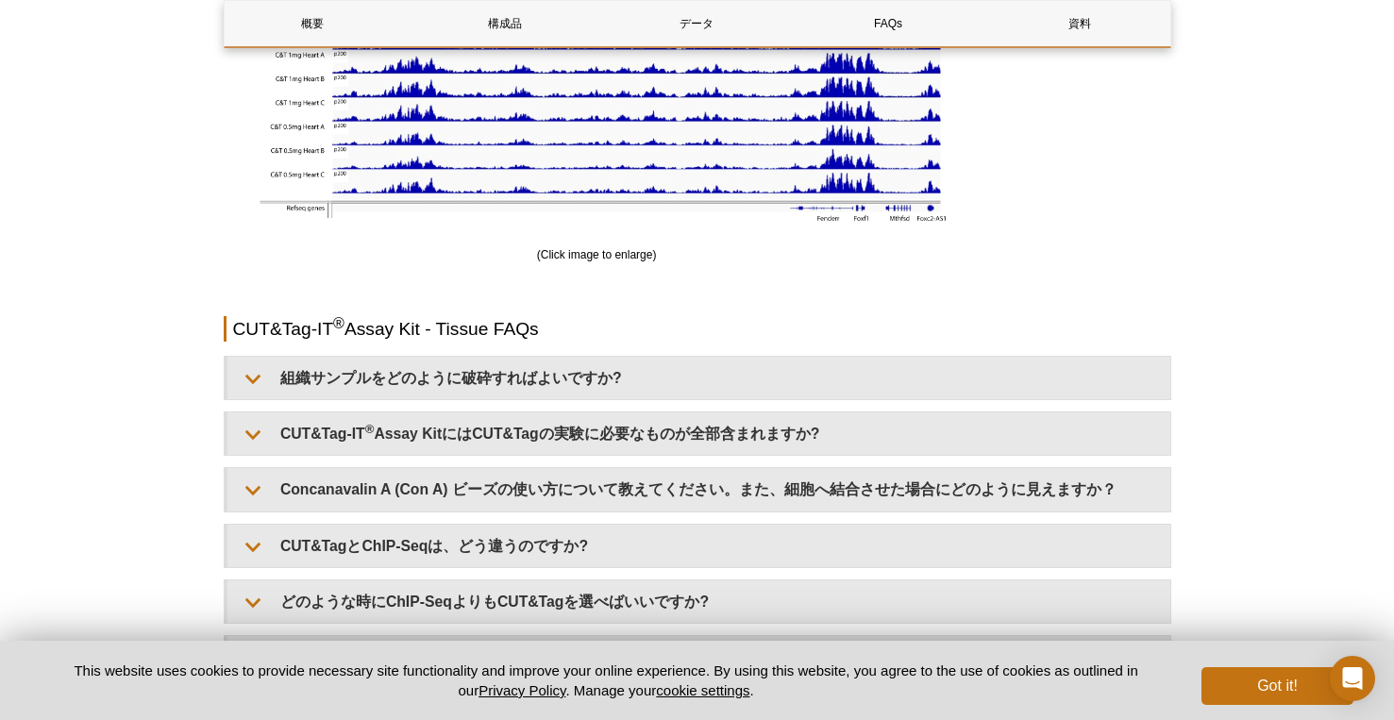
scroll to position [3871, 0]
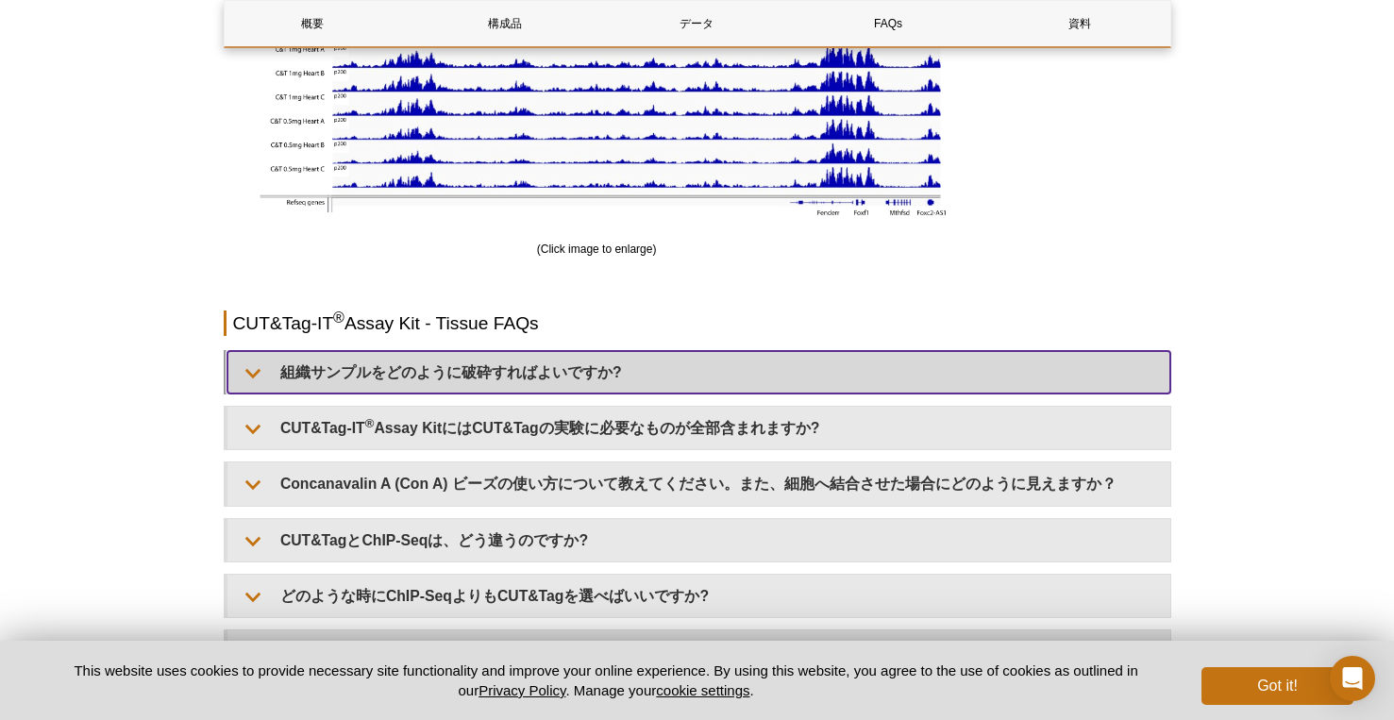
click at [524, 366] on summary "組織サンプルをどのように破砕すればよいですか?" at bounding box center [699, 372] width 943 height 42
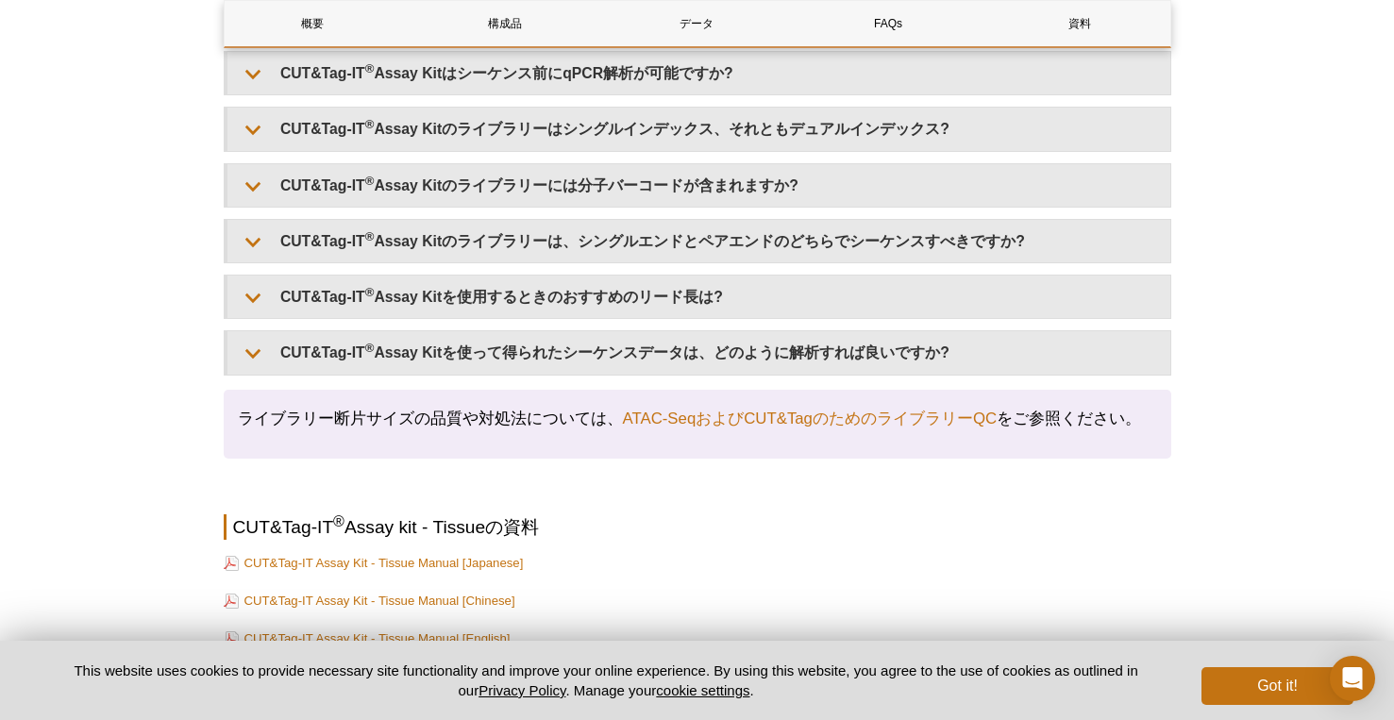
scroll to position [5948, 0]
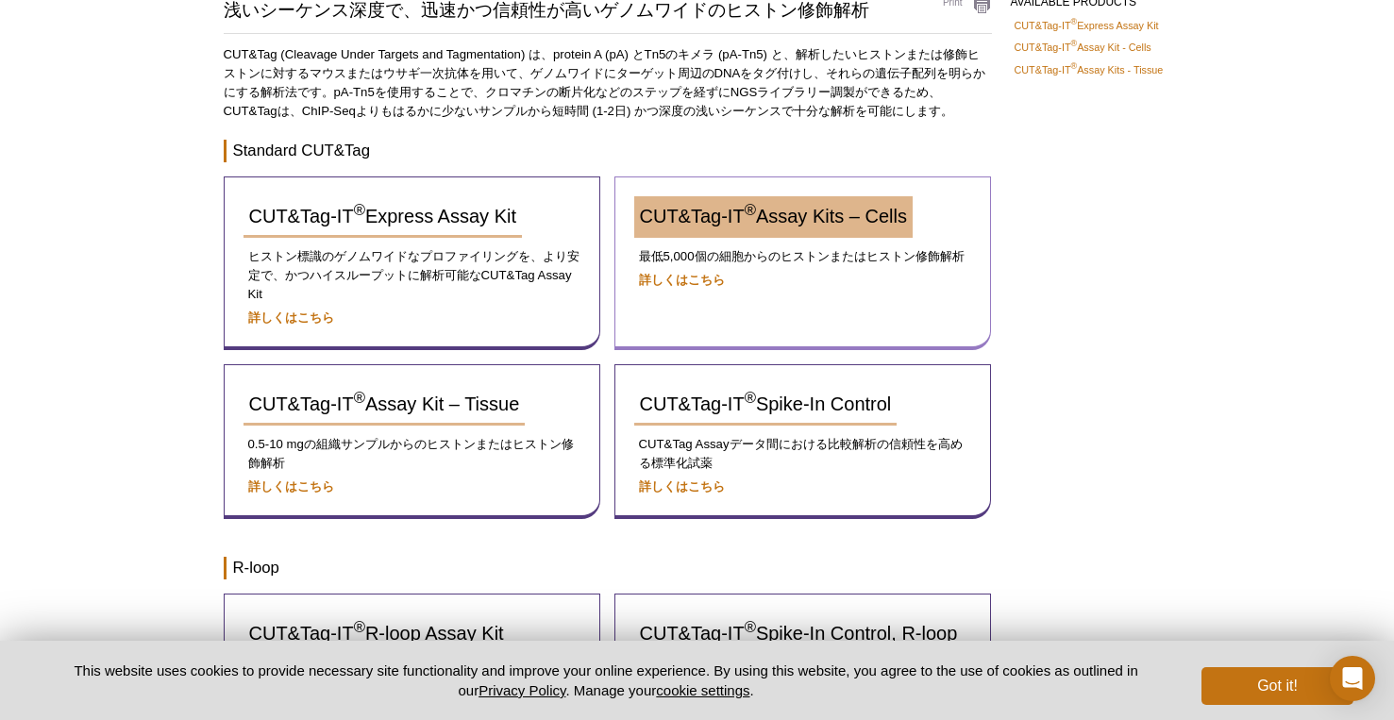
scroll to position [189, 0]
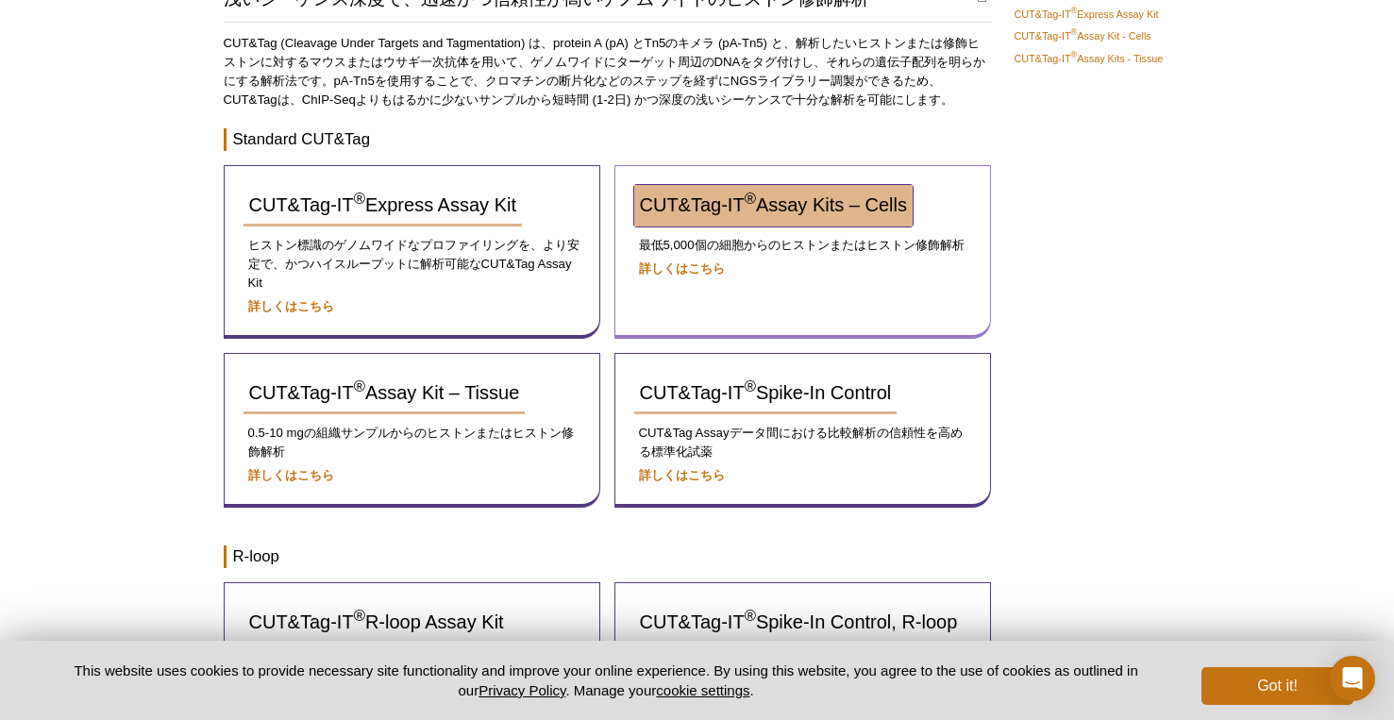
click at [769, 218] on link "CUT&Tag-IT ® Assay Kits – Cells" at bounding box center [773, 206] width 279 height 42
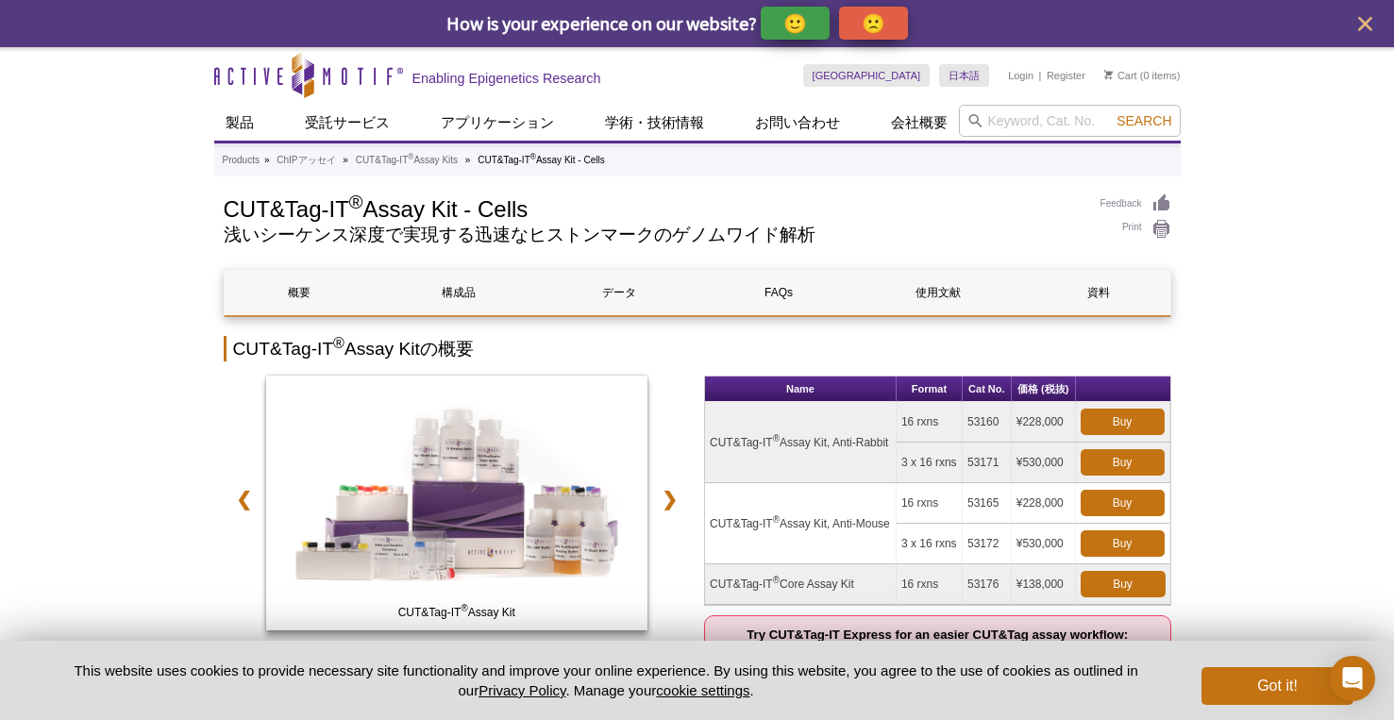
scroll to position [94, 0]
